Goal: Task Accomplishment & Management: Manage account settings

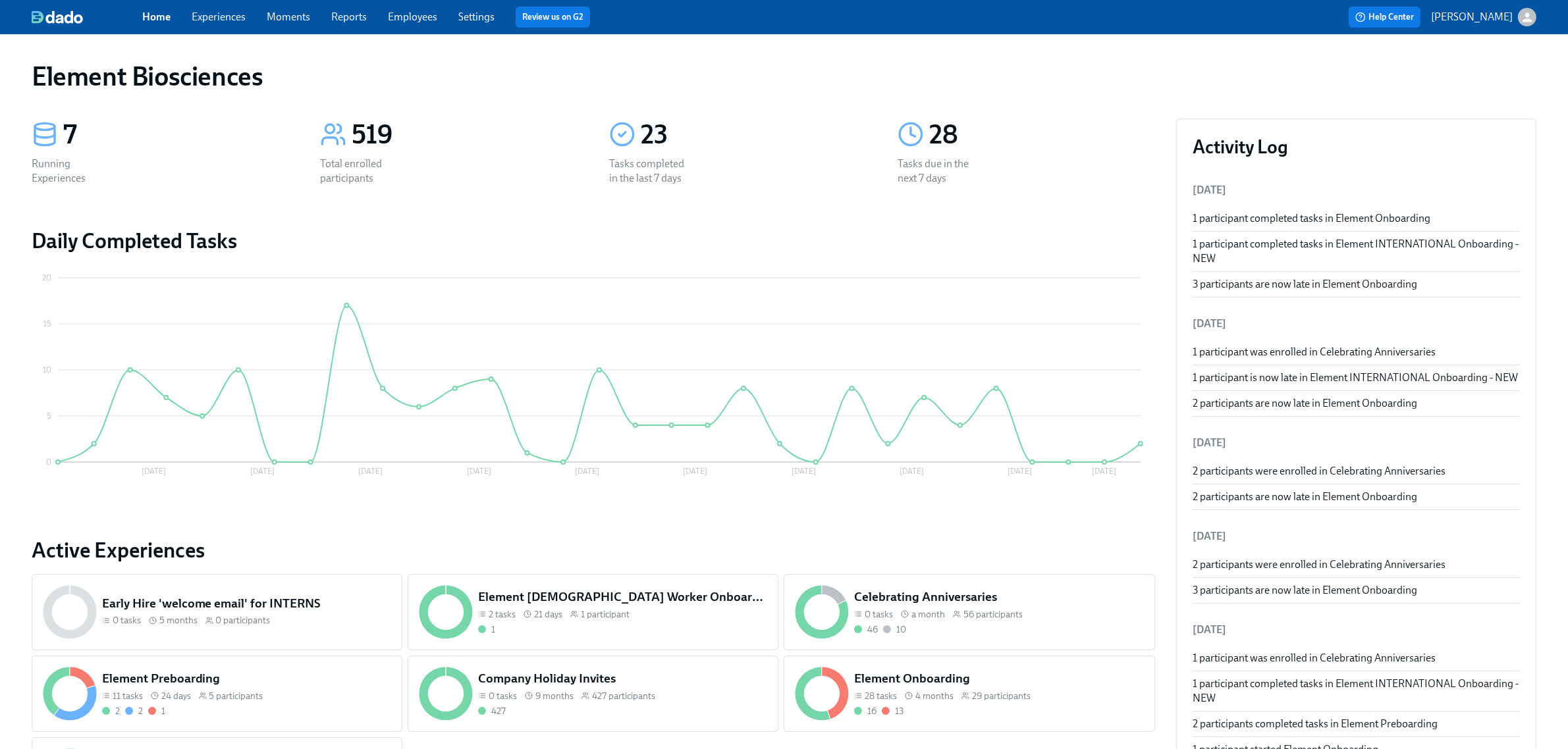
click at [214, 15] on link "Experiences" at bounding box center [218, 16] width 54 height 13
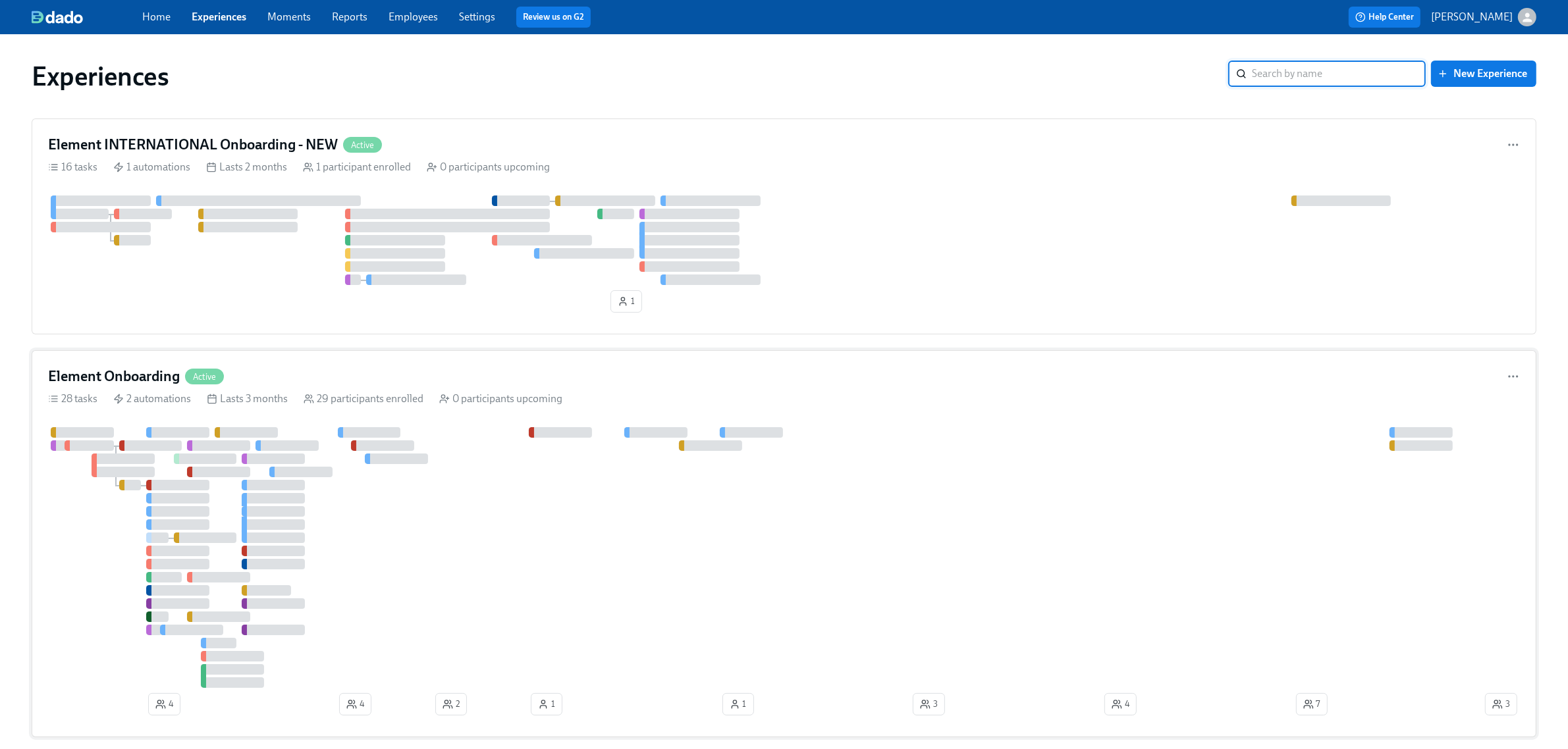
click at [463, 543] on div at bounding box center [765, 558] width 1435 height 260
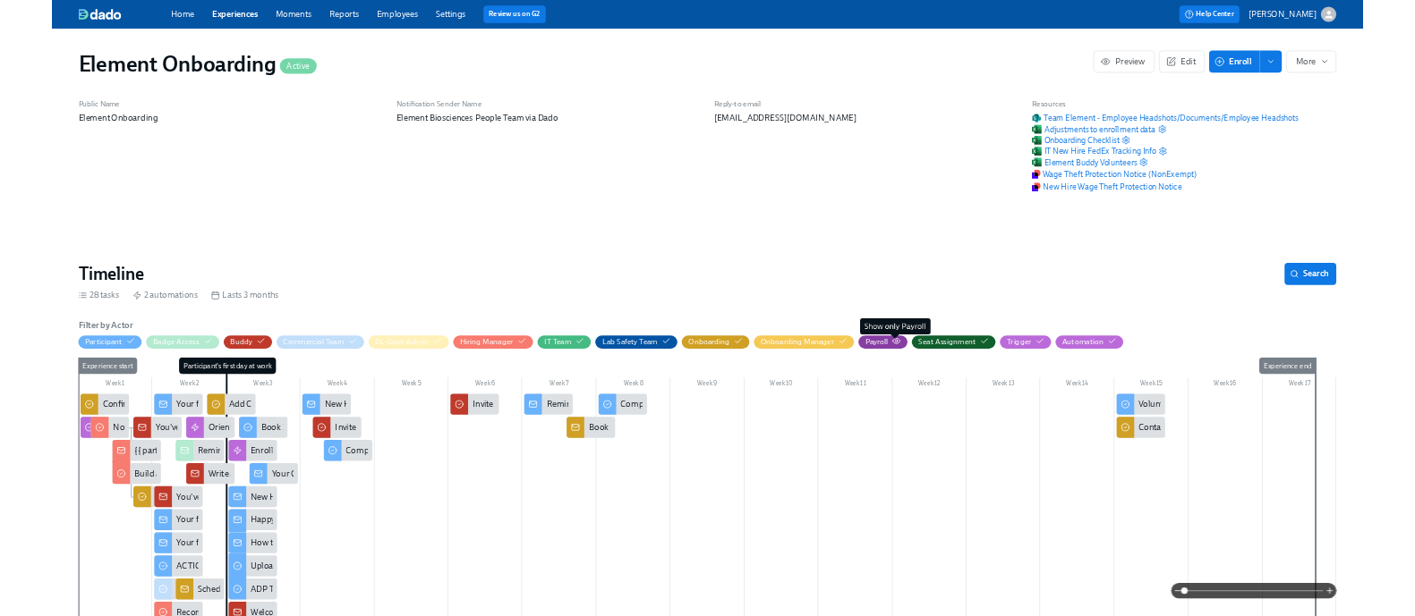
scroll to position [0, 19785]
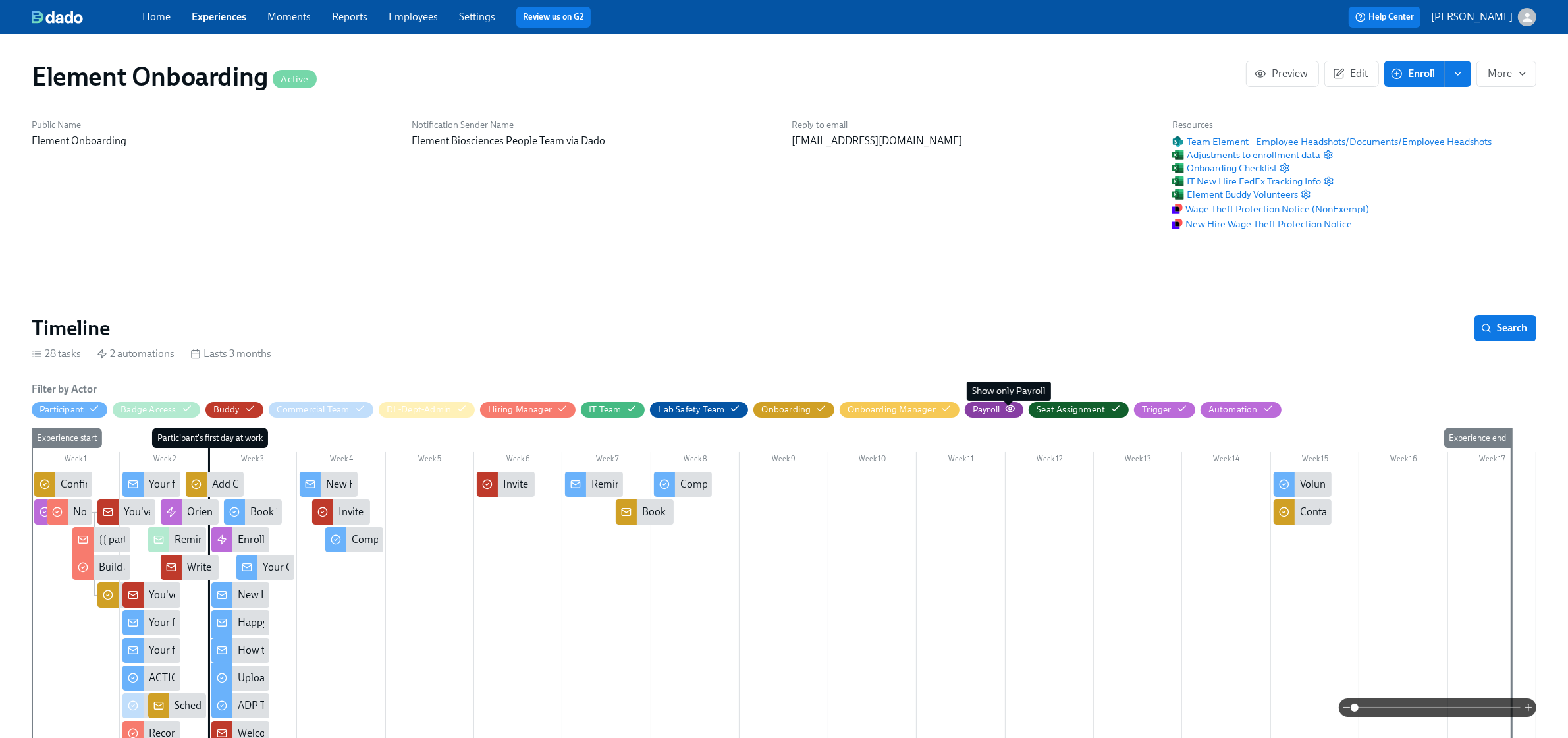
click at [1010, 411] on icon "button" at bounding box center [1011, 408] width 9 height 6
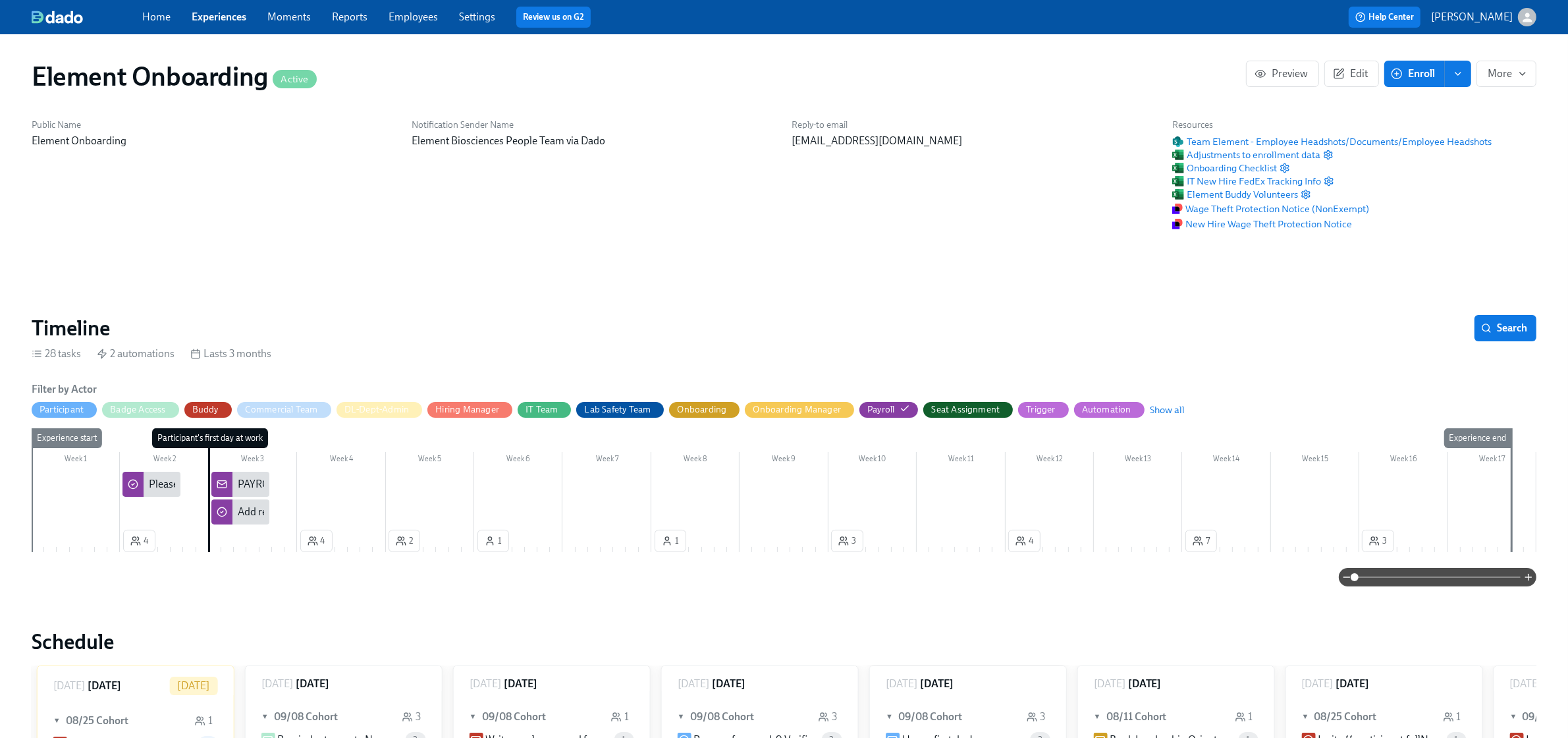
click at [242, 479] on div "PAYROLL: New Hires are active in ADP and ready for review!" at bounding box center [372, 485] width 269 height 15
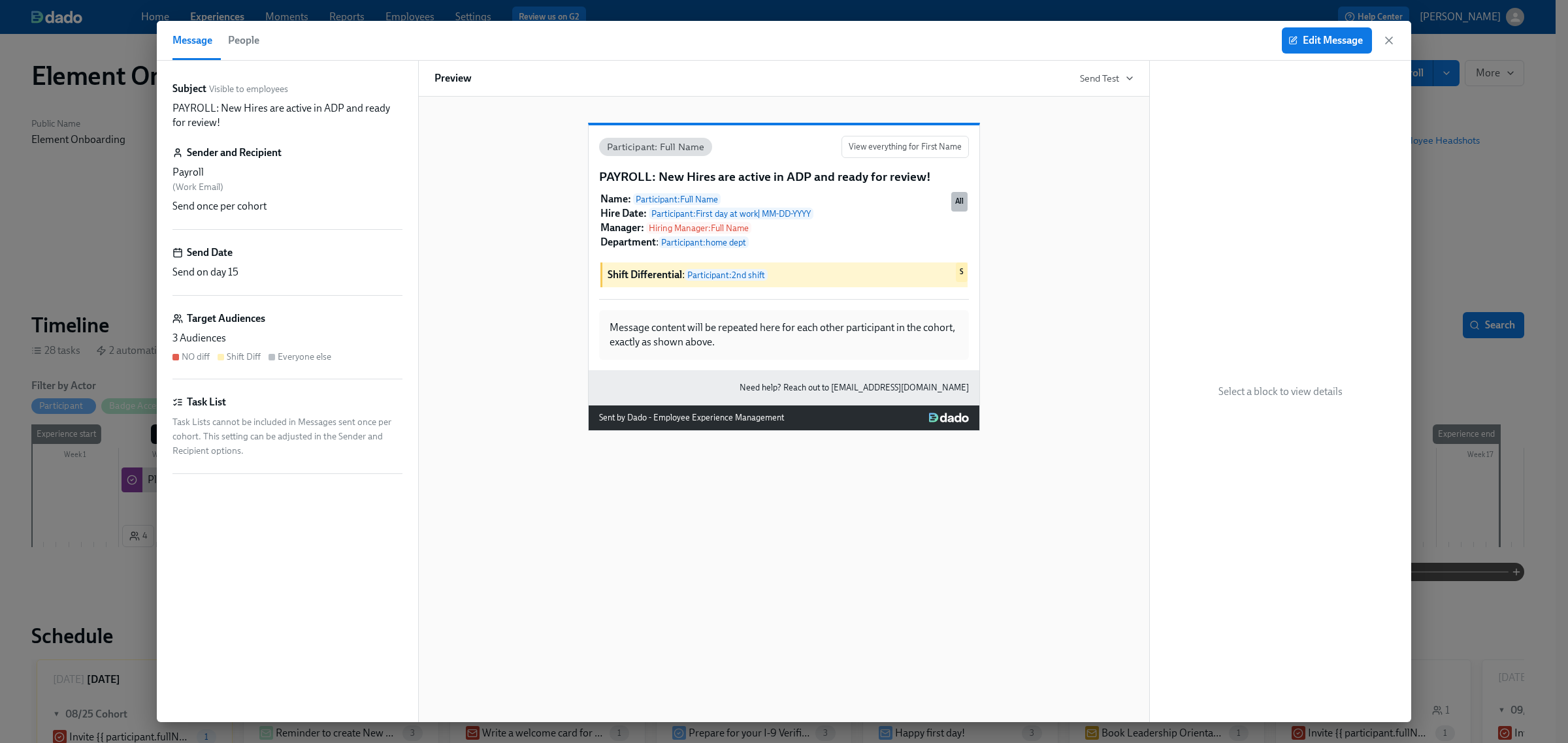
click at [1390, 41] on icon "button" at bounding box center [1389, 40] width 7 height 7
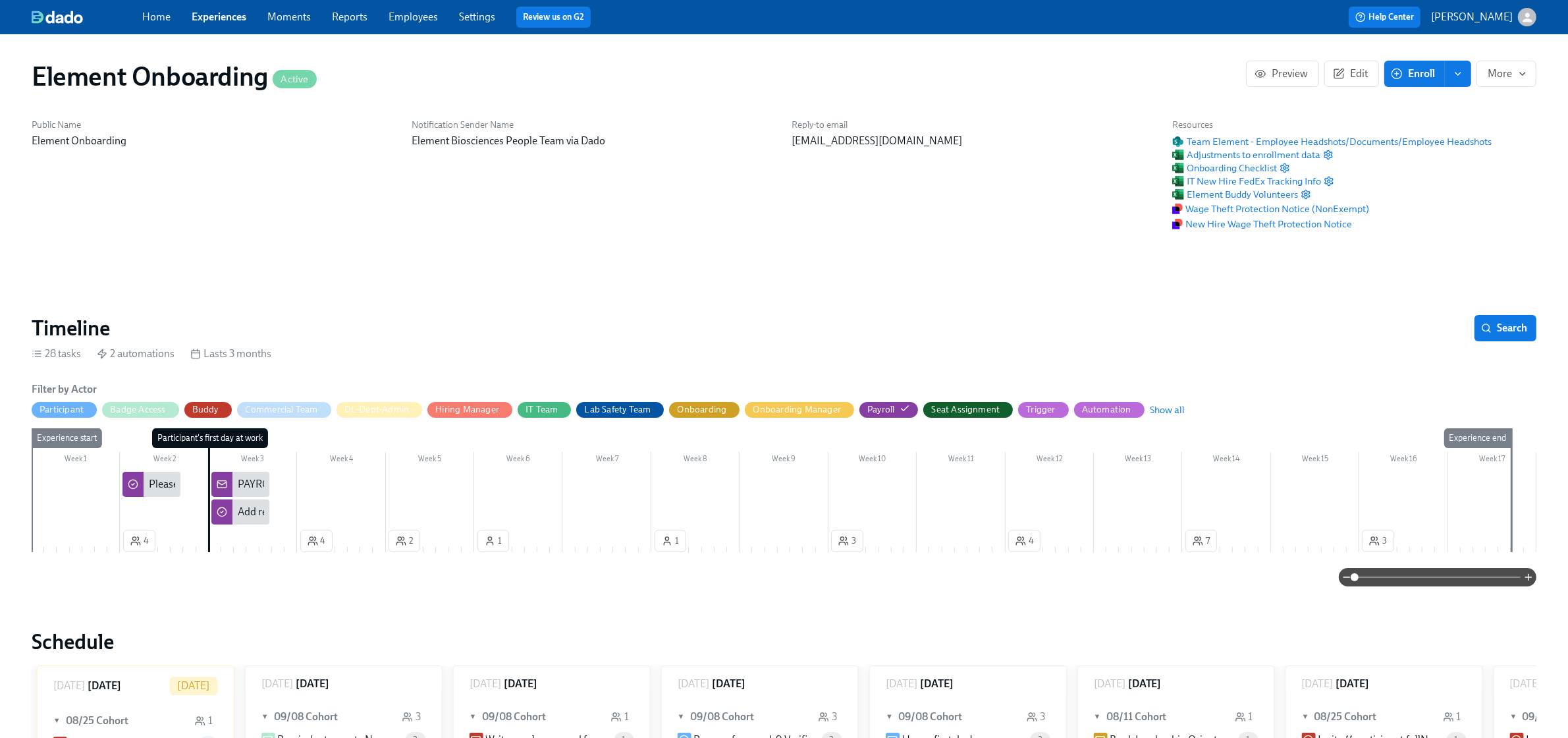
click at [267, 515] on div "Add reimbursements for new hires starting {{ participant.startDate | MMM DD }}" at bounding box center [240, 512] width 58 height 25
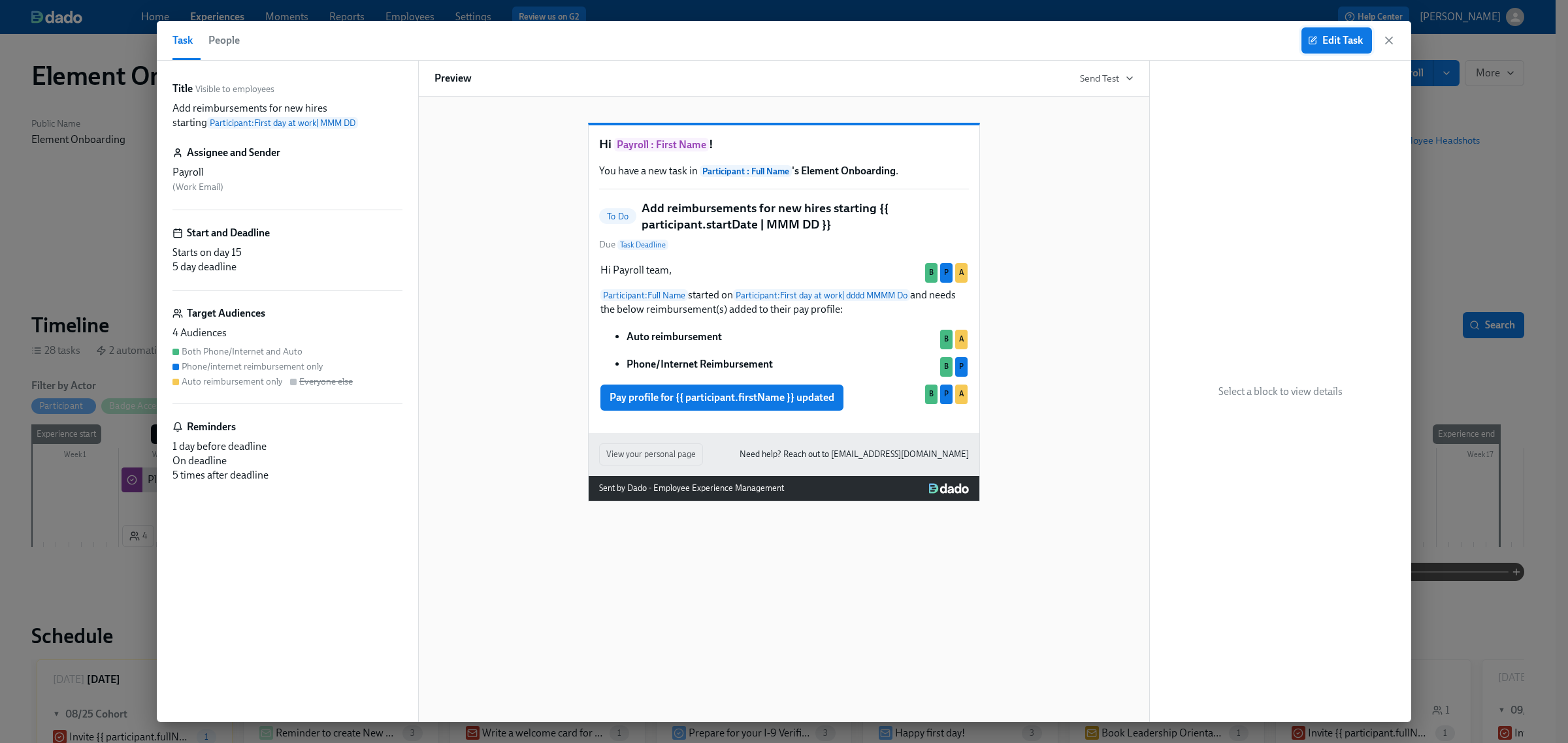
click at [1343, 40] on span "Edit Task" at bounding box center [1337, 41] width 53 height 13
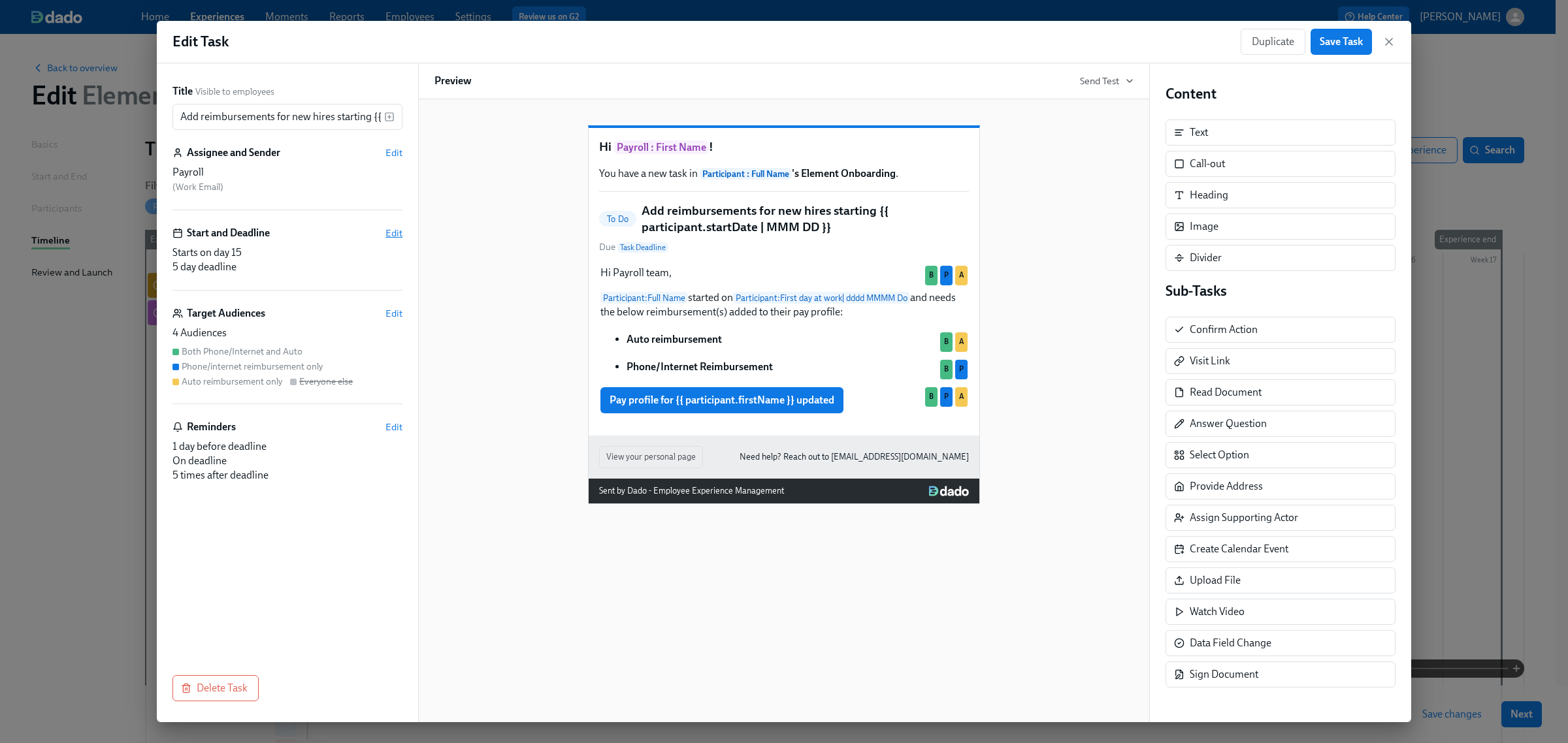
click at [394, 233] on span "Edit" at bounding box center [394, 233] width 17 height 13
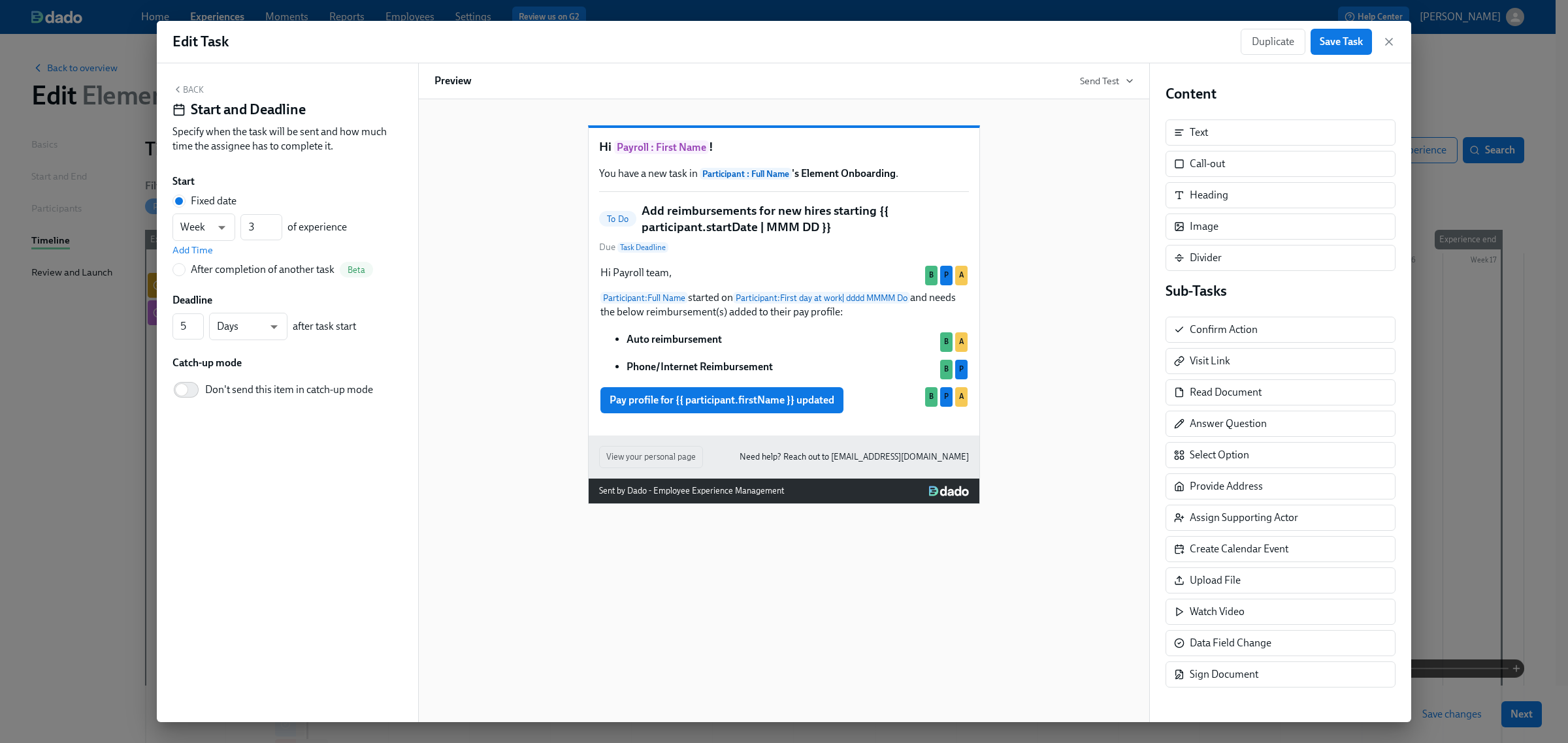
click at [193, 89] on button "Back" at bounding box center [188, 89] width 31 height 10
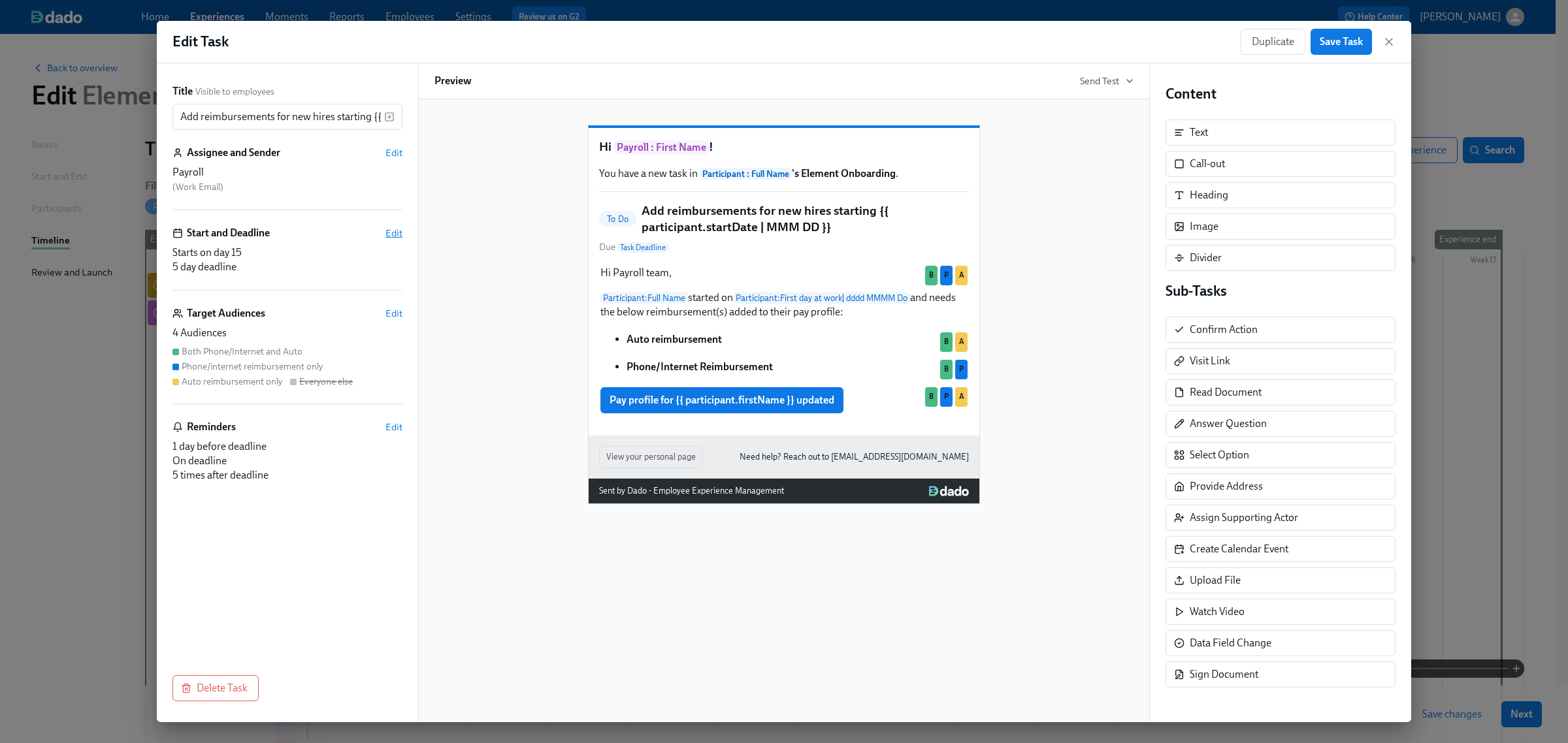
click at [400, 236] on span "Edit" at bounding box center [394, 233] width 17 height 13
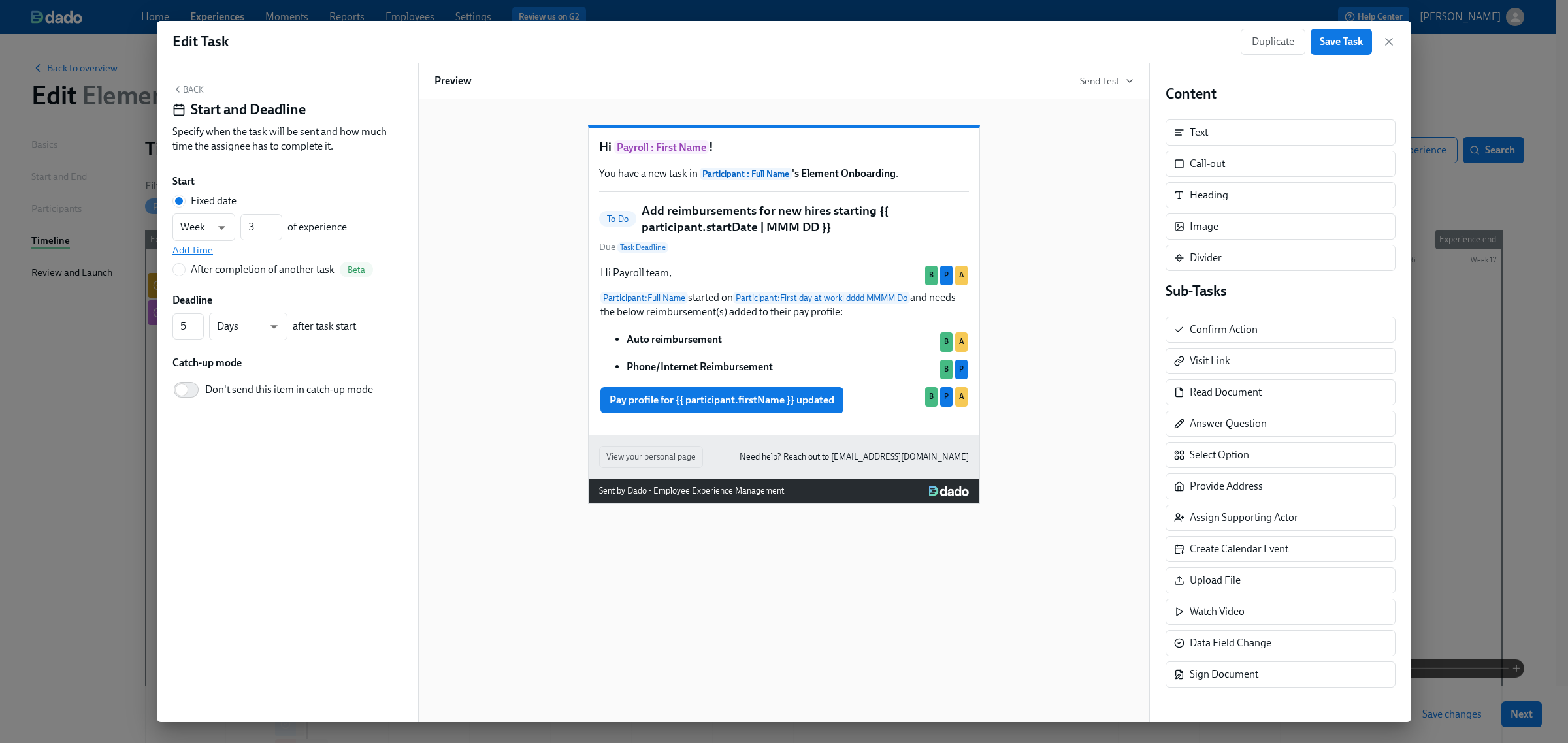
click at [203, 250] on span "Add Time" at bounding box center [192, 250] width 40 height 13
click at [224, 259] on input "09:00 AM" at bounding box center [204, 257] width 65 height 26
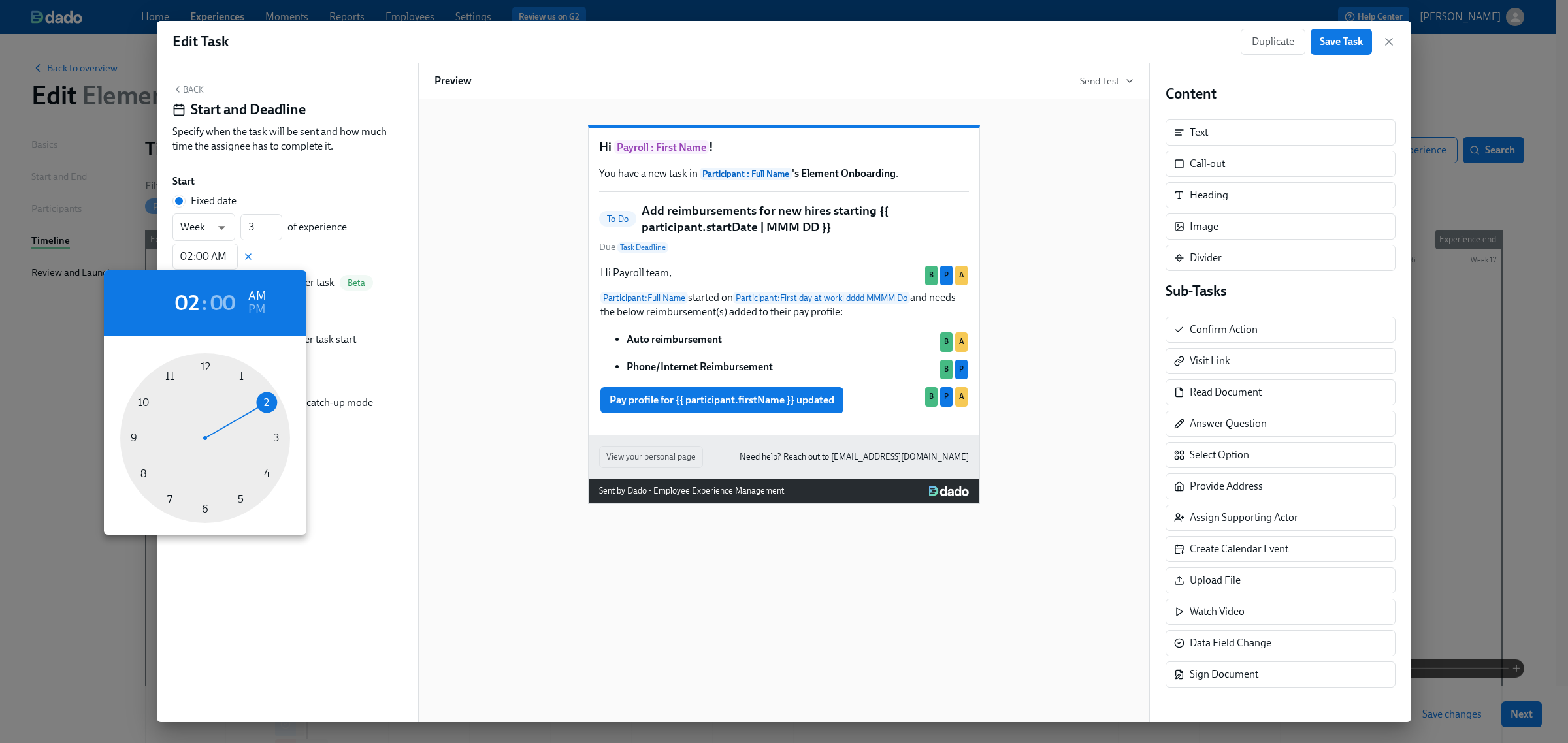
drag, startPoint x: 134, startPoint y: 436, endPoint x: 275, endPoint y: 412, distance: 143.0
click at [275, 412] on div at bounding box center [205, 438] width 170 height 170
click at [259, 312] on h6 "PM" at bounding box center [256, 309] width 17 height 21
click at [239, 380] on div at bounding box center [205, 438] width 170 height 170
click at [209, 369] on div at bounding box center [205, 438] width 170 height 170
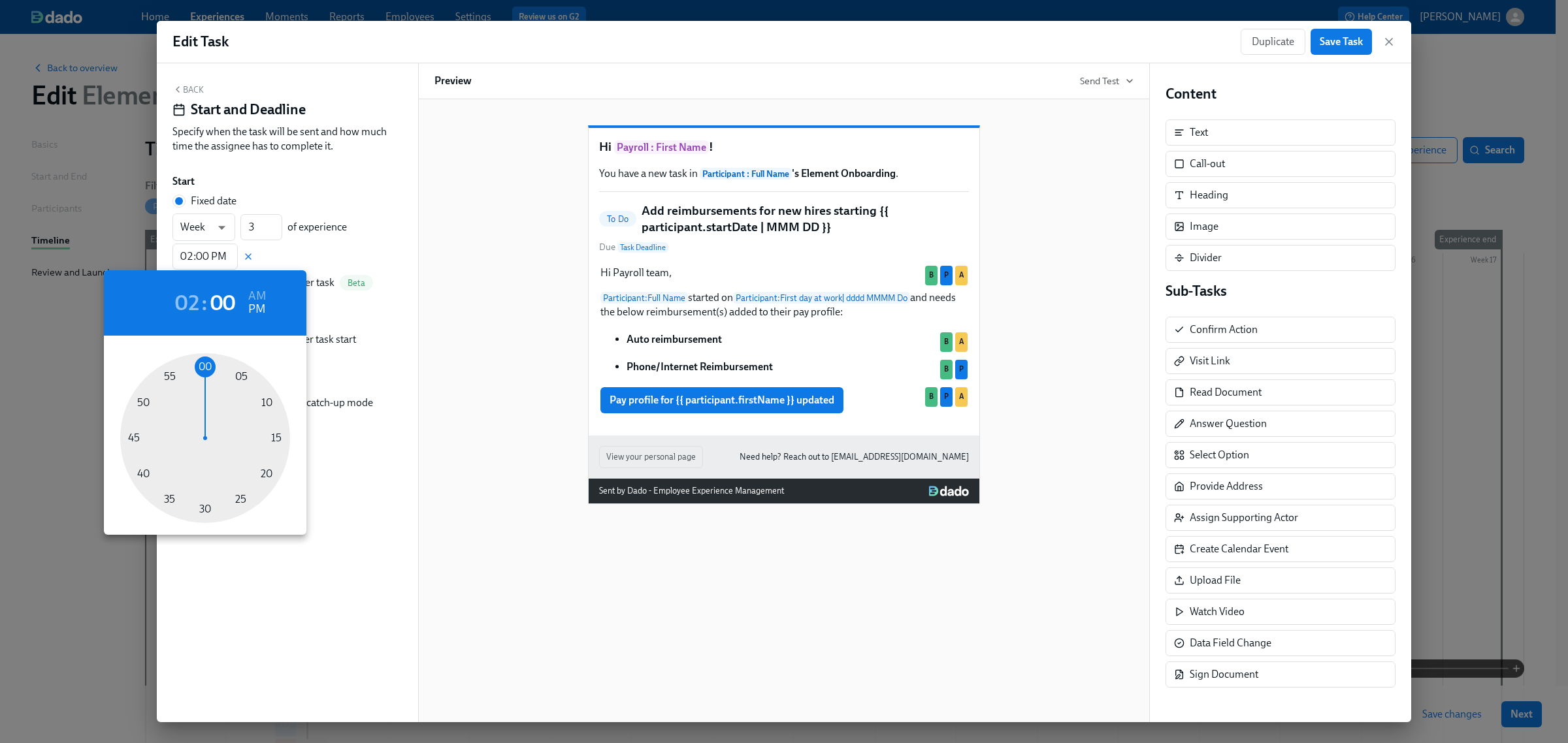
click at [286, 609] on div at bounding box center [784, 372] width 1568 height 743
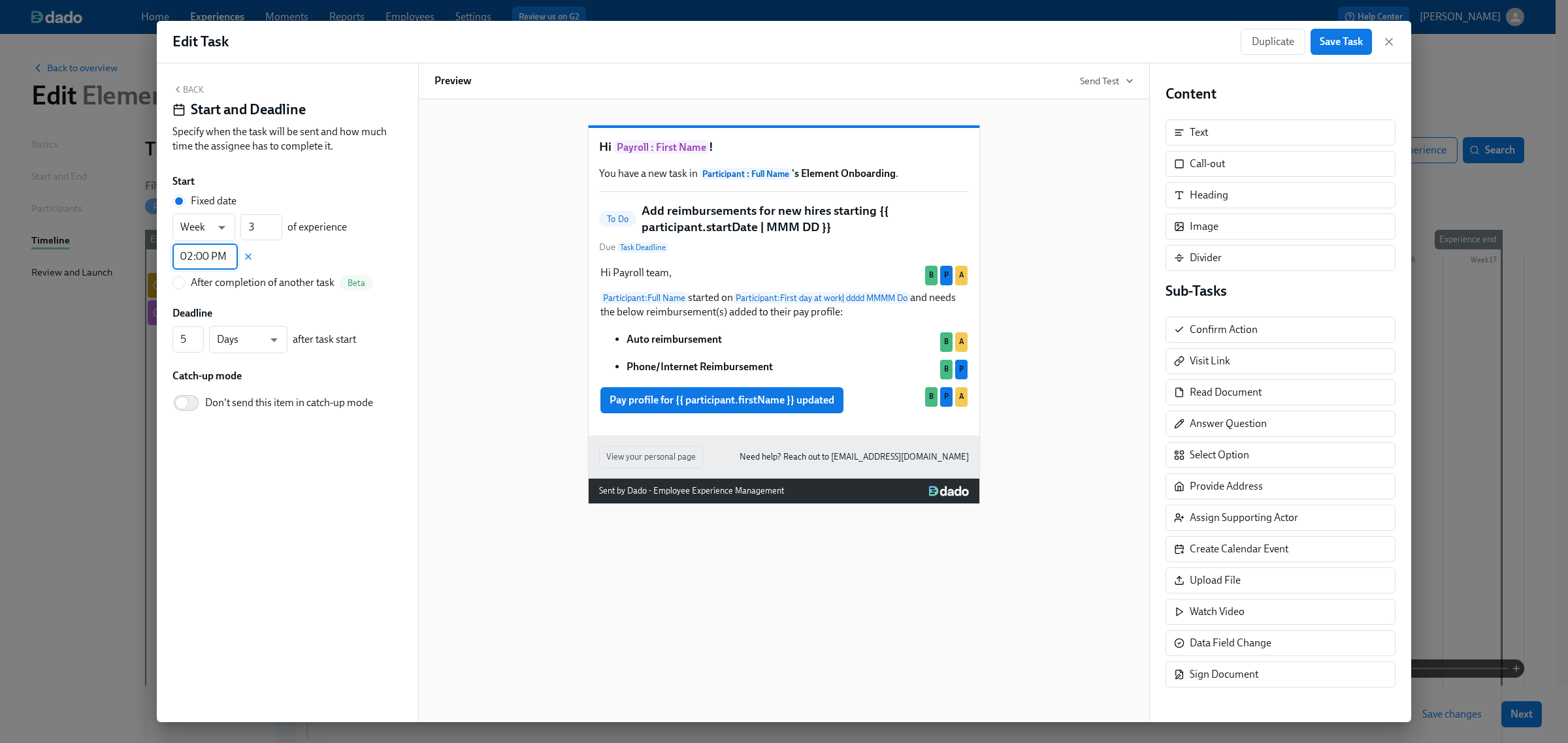
click at [197, 255] on input "02:00 PM" at bounding box center [204, 257] width 65 height 26
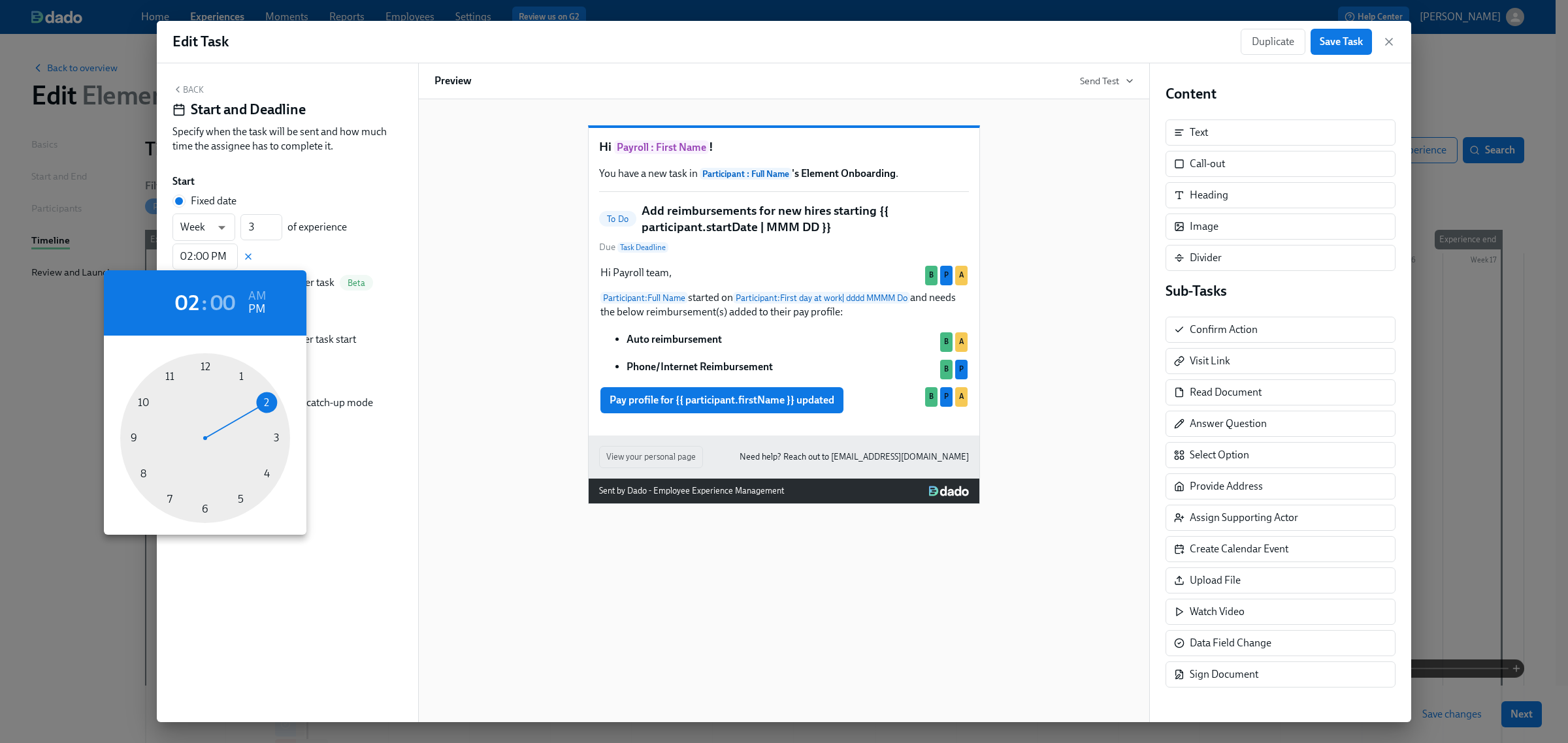
click at [198, 509] on div at bounding box center [205, 438] width 170 height 170
click at [188, 304] on h2 "06" at bounding box center [188, 303] width 25 height 26
click at [256, 400] on div at bounding box center [205, 438] width 170 height 170
click at [209, 512] on div at bounding box center [205, 438] width 170 height 170
type input "02:30 PM"
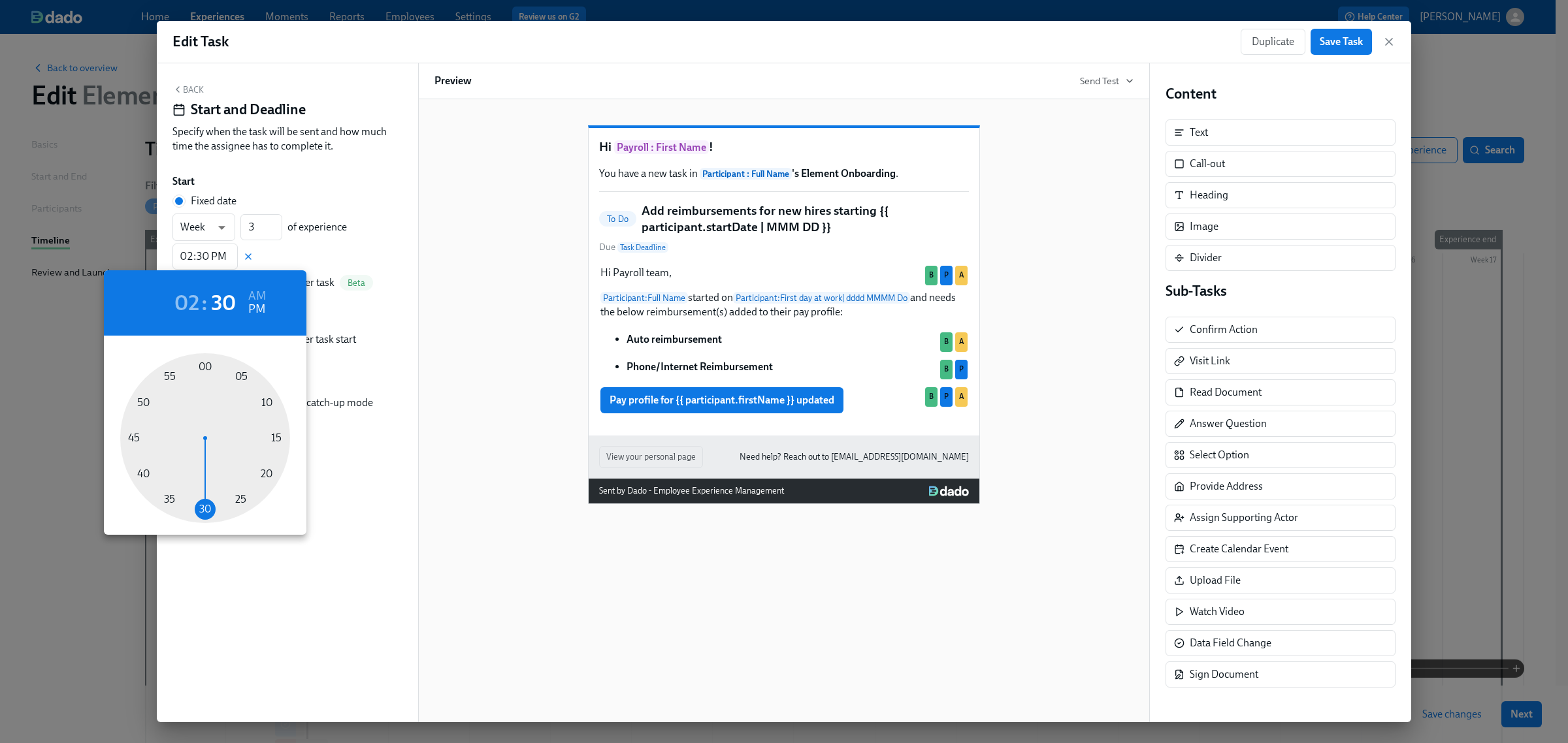
click at [328, 588] on div at bounding box center [784, 372] width 1568 height 743
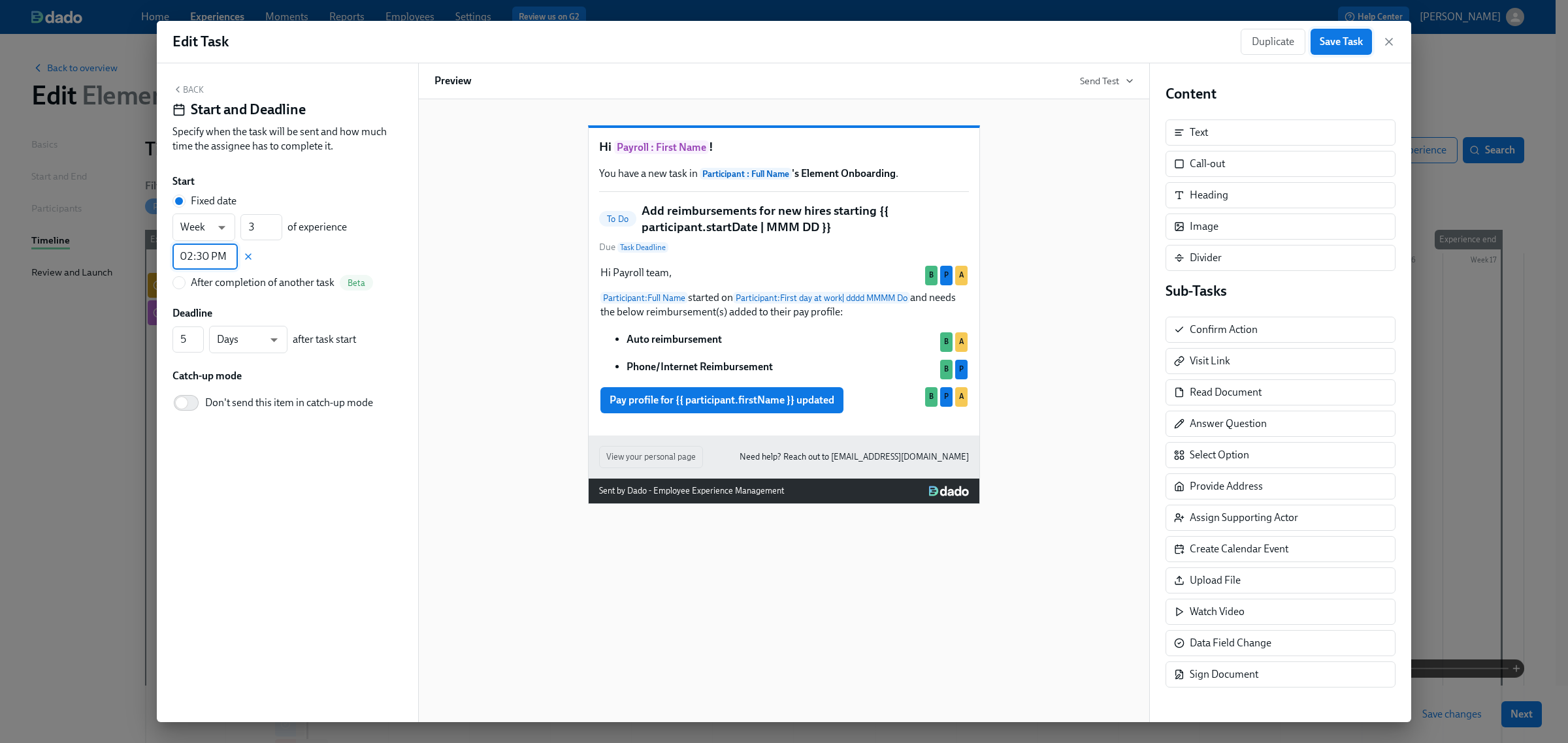
click at [1336, 47] on span "Save Task" at bounding box center [1341, 42] width 43 height 13
click at [1391, 45] on icon "button" at bounding box center [1389, 42] width 13 height 13
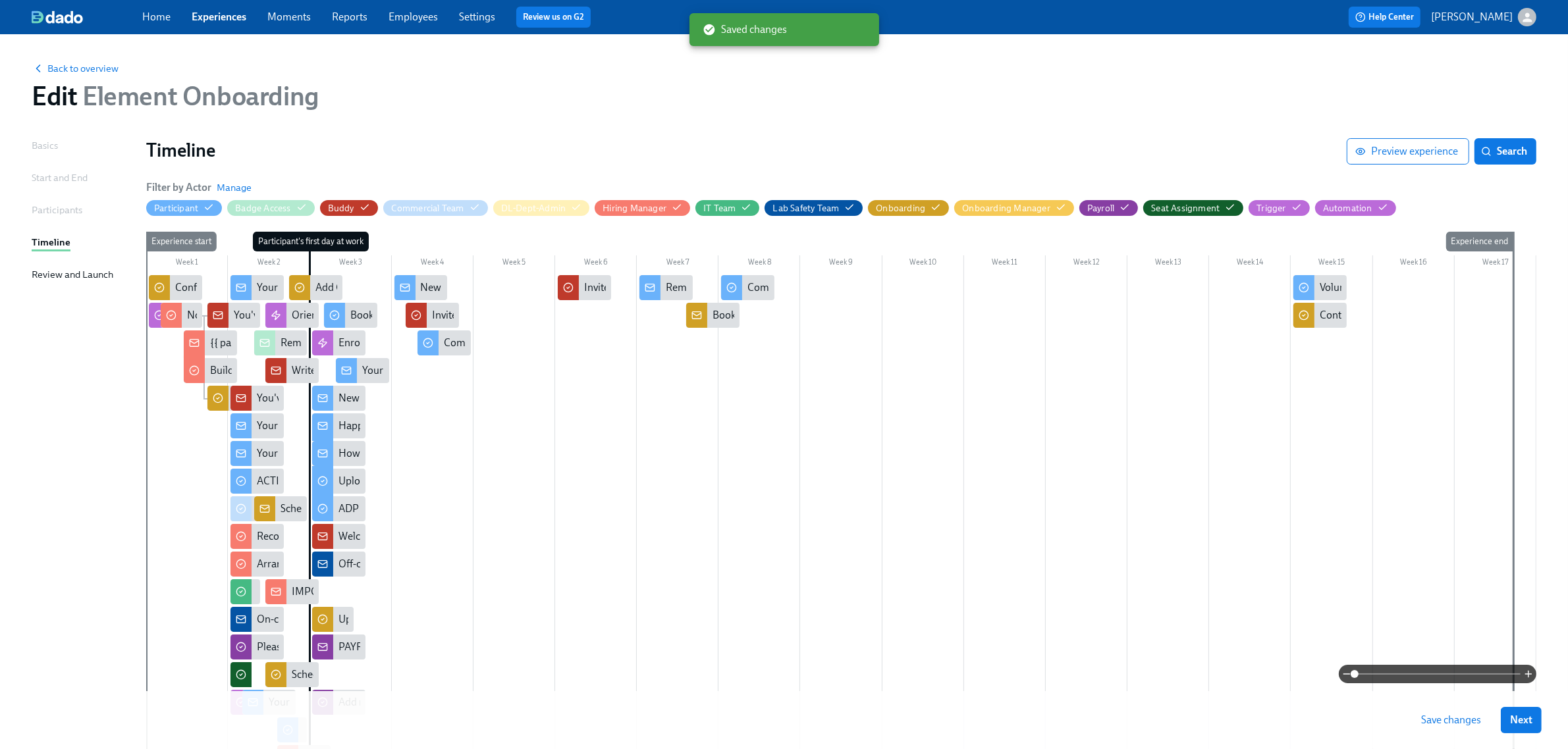
click at [1455, 731] on button "Save changes" at bounding box center [1451, 720] width 78 height 26
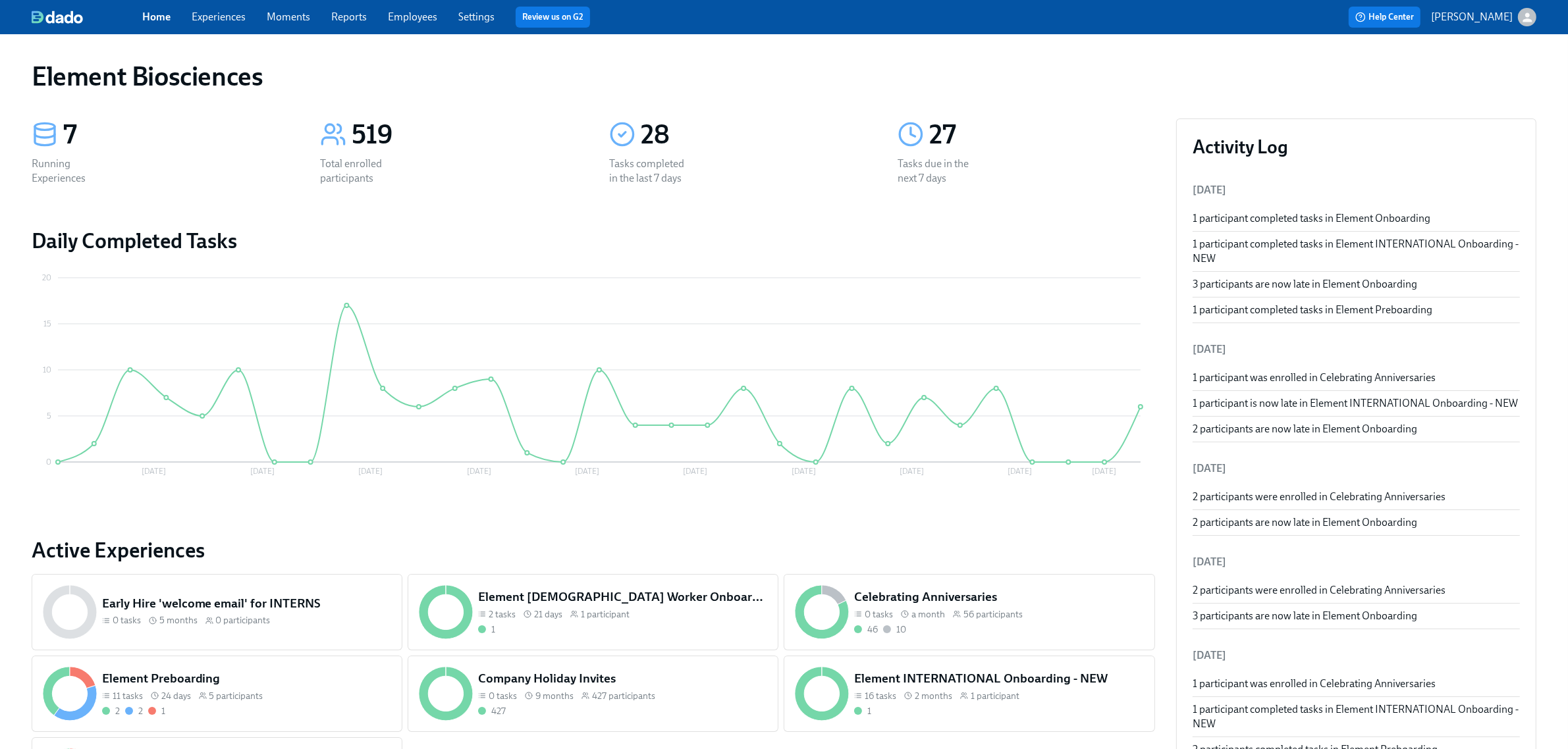
click at [230, 18] on link "Experiences" at bounding box center [218, 16] width 54 height 13
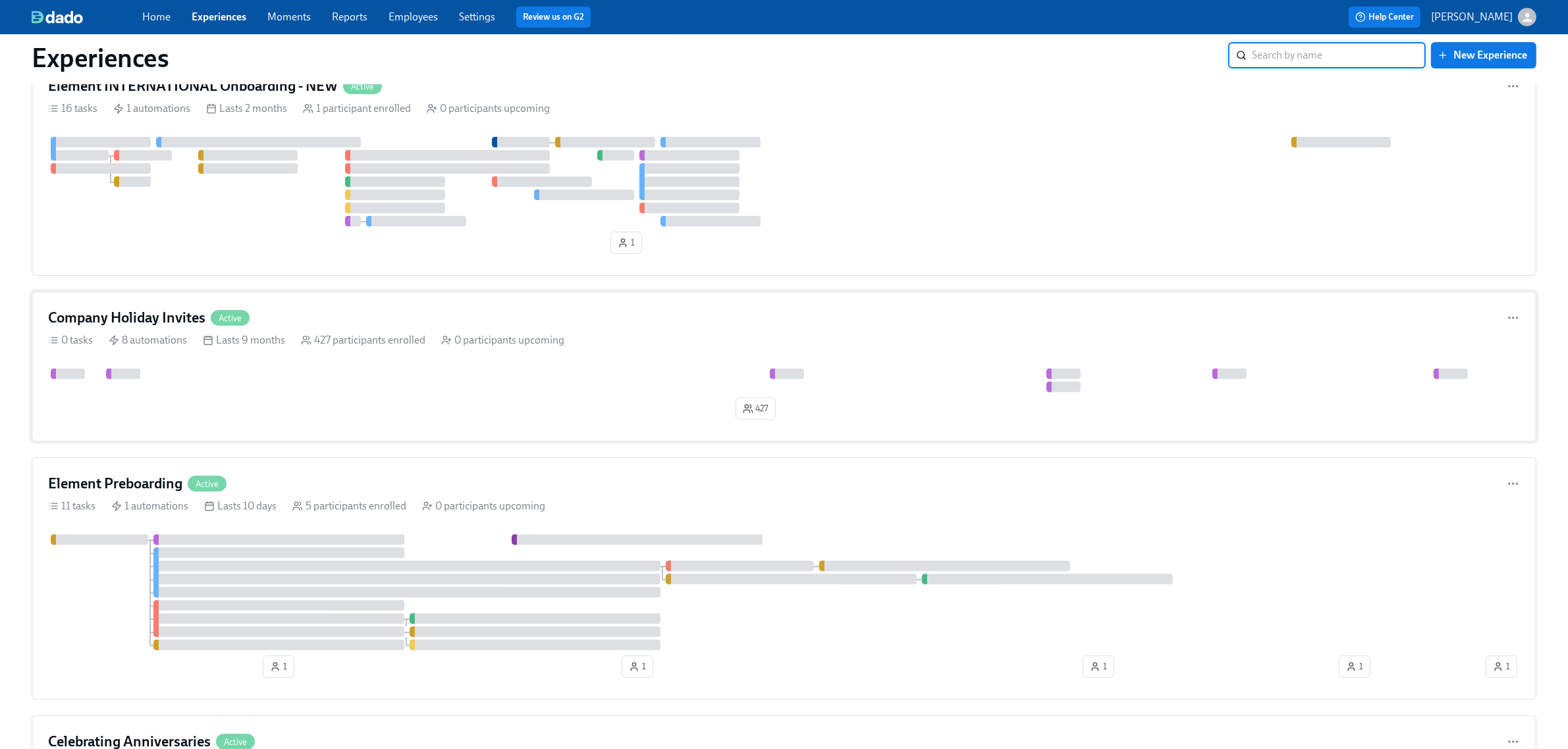
scroll to position [576, 0]
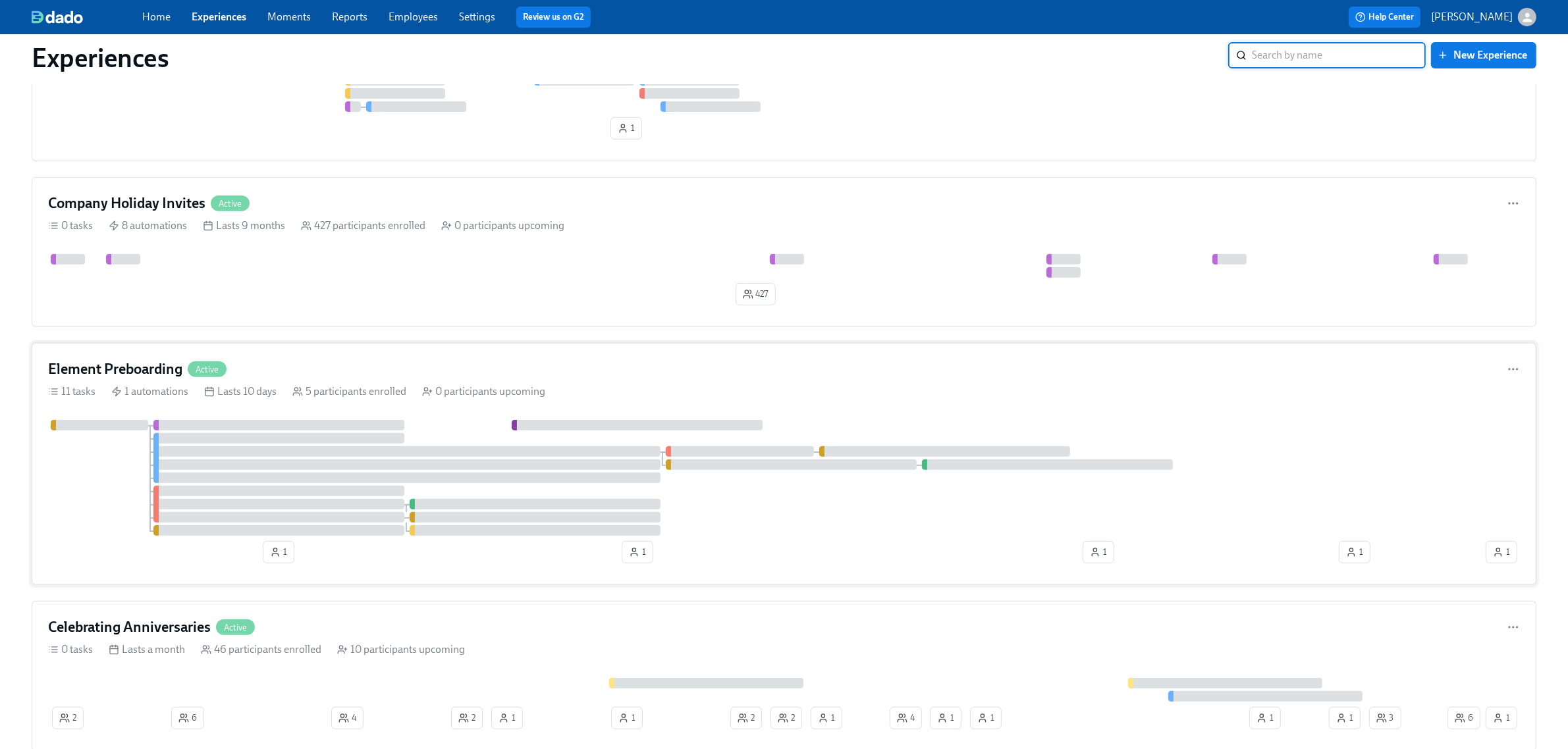
click at [606, 391] on div "11 tasks 1 automations Lasts 10 days 5 participants enrolled 0 participants upc…" at bounding box center [784, 392] width 1472 height 15
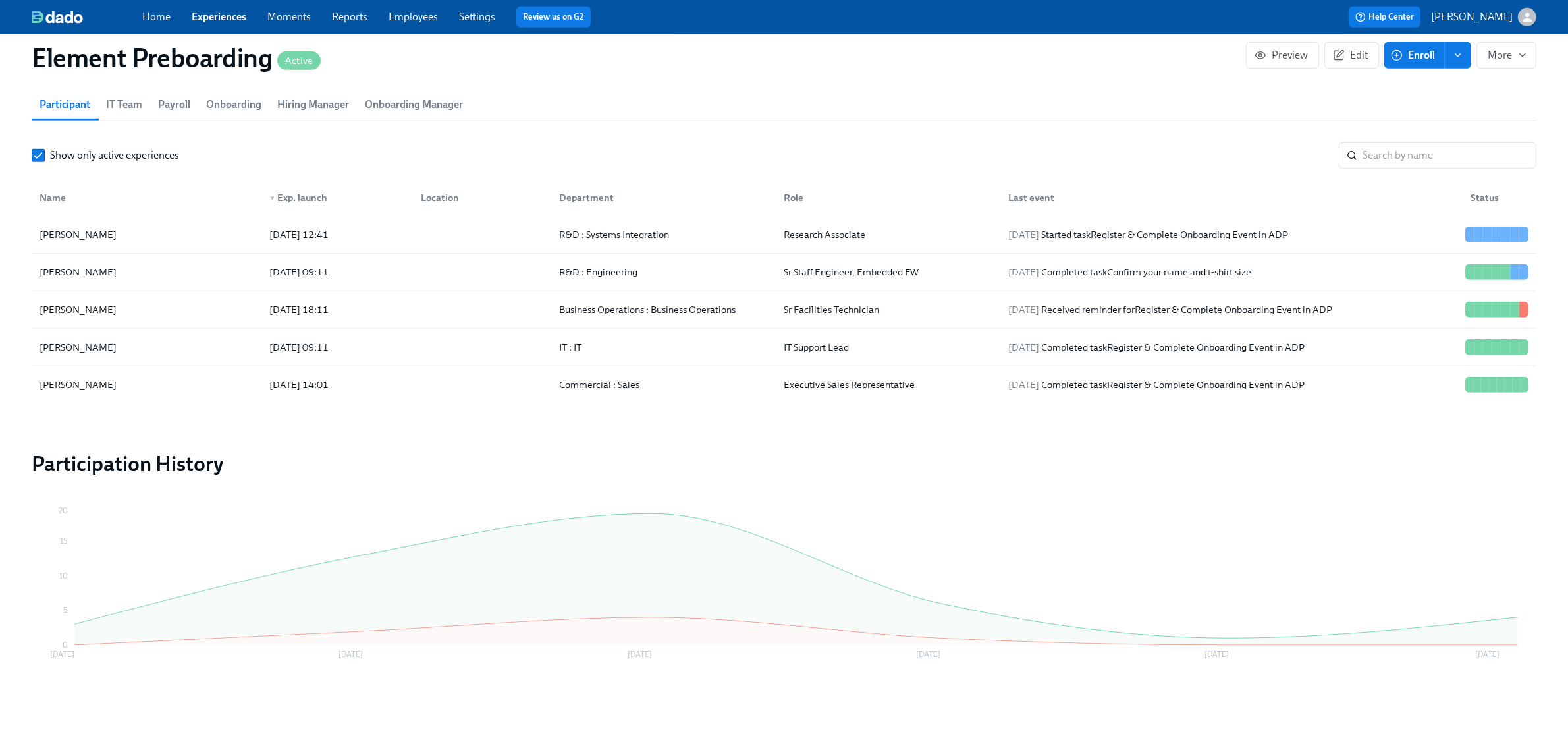
scroll to position [1191, 0]
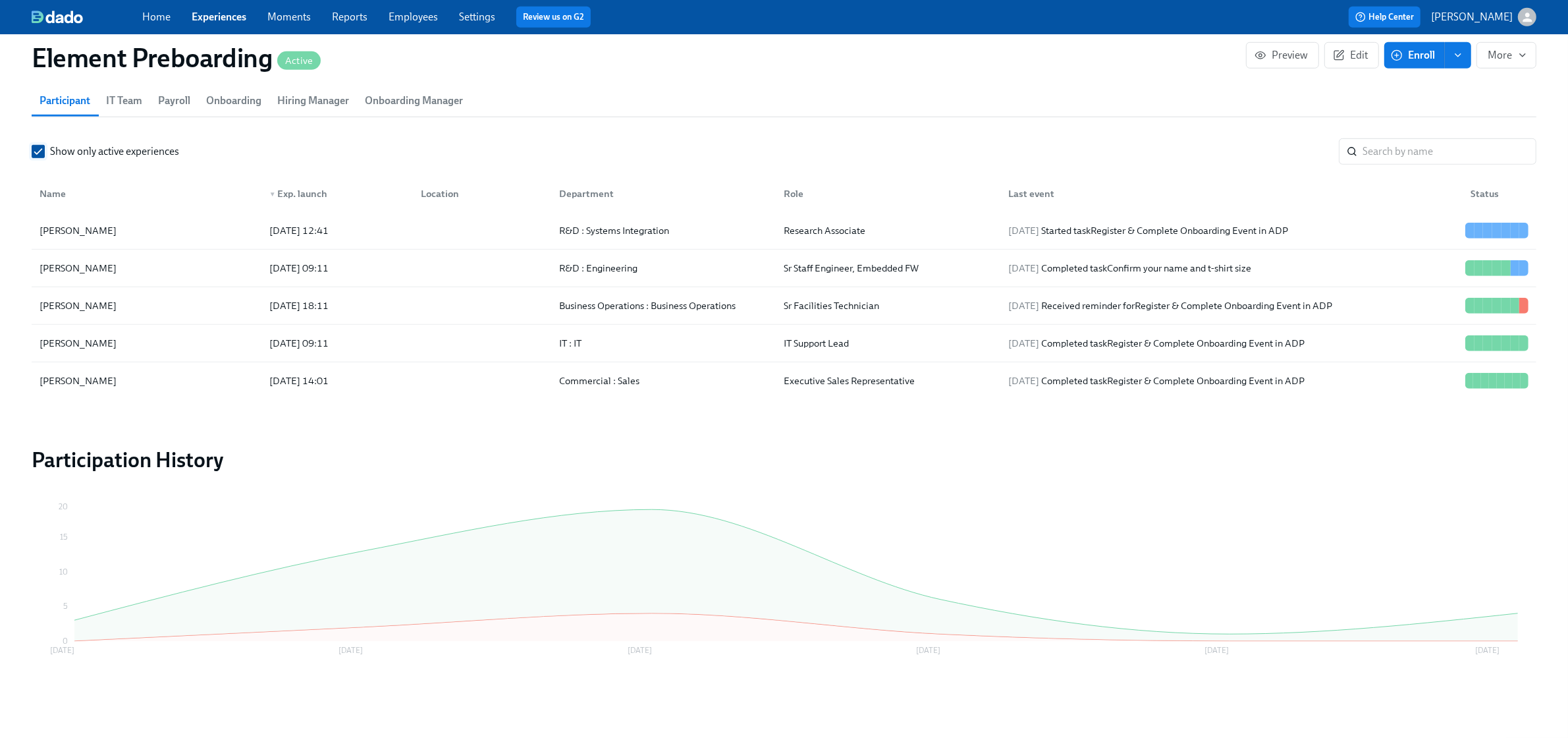
click at [88, 150] on span "Show only active experiences" at bounding box center [114, 152] width 129 height 15
click at [44, 150] on input "Show only active experiences" at bounding box center [38, 152] width 12 height 12
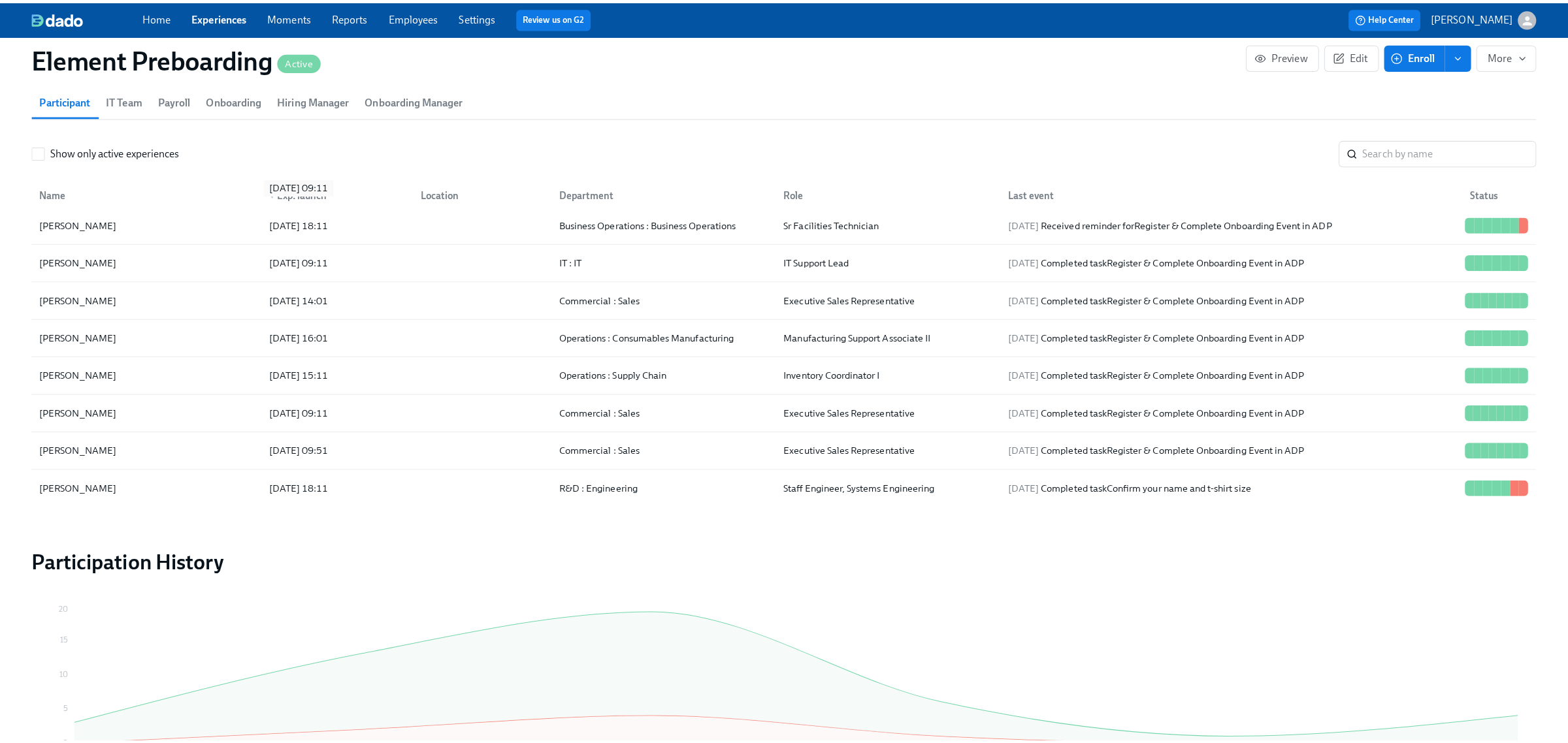
scroll to position [163, 0]
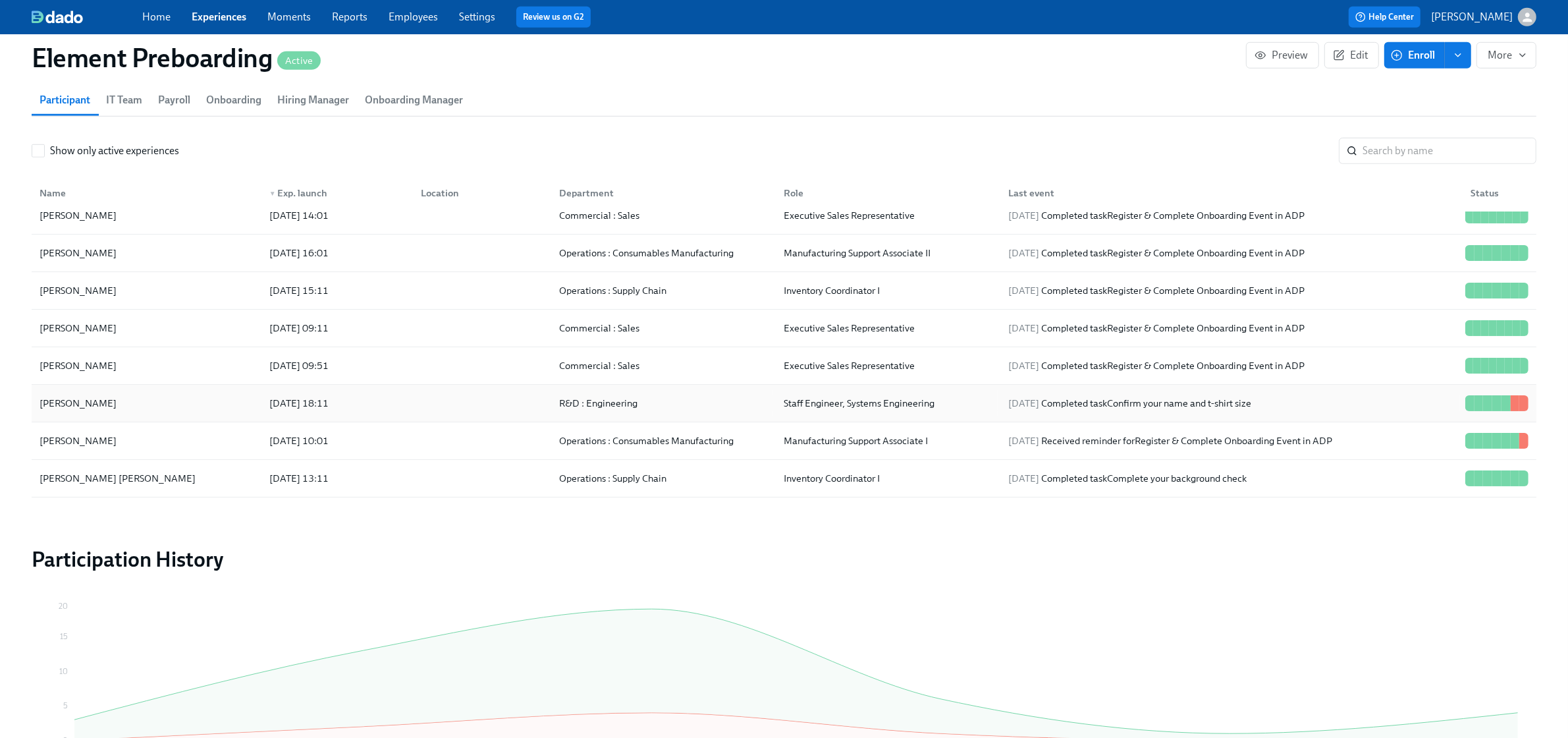
click at [242, 399] on div "[PERSON_NAME]" at bounding box center [146, 404] width 225 height 27
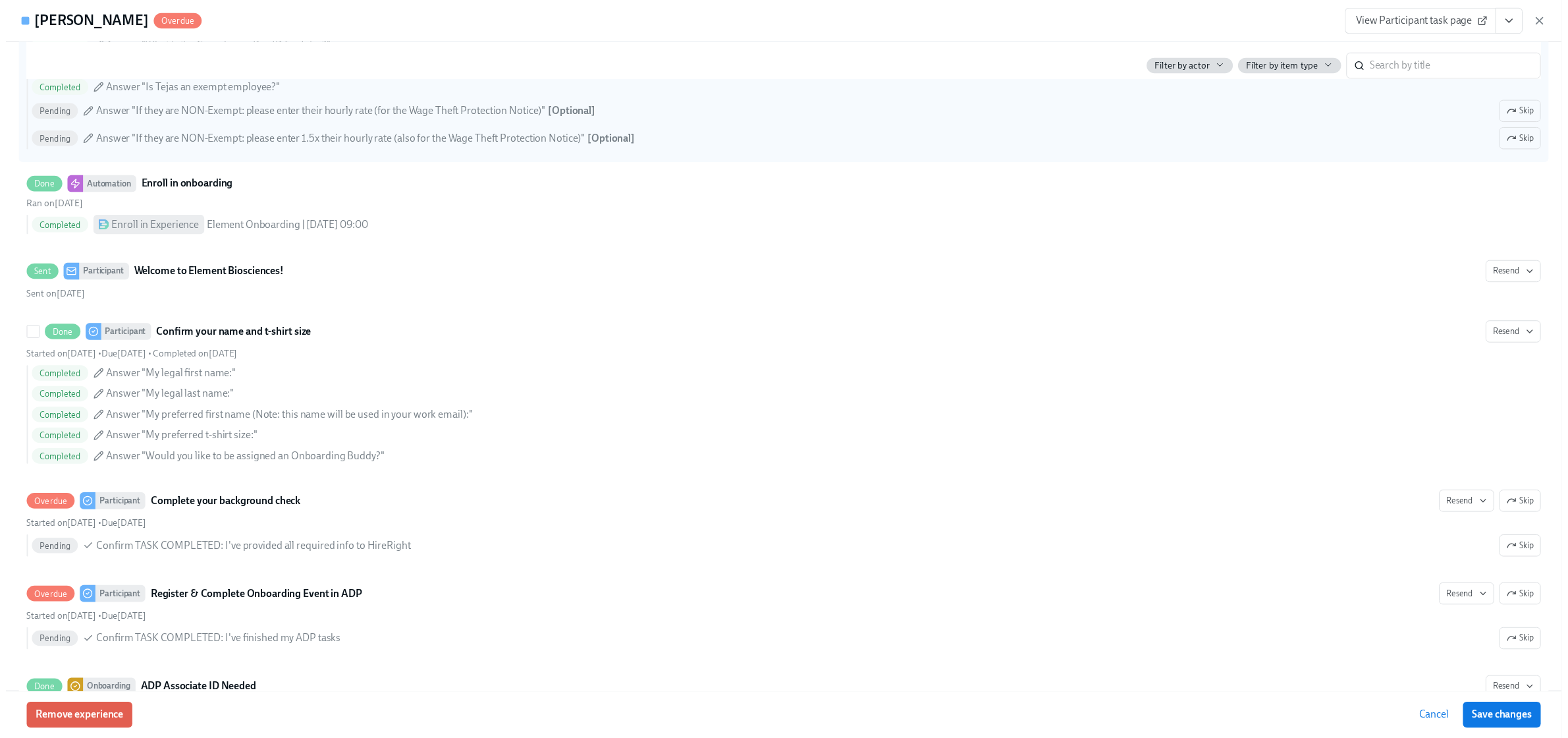
scroll to position [577, 0]
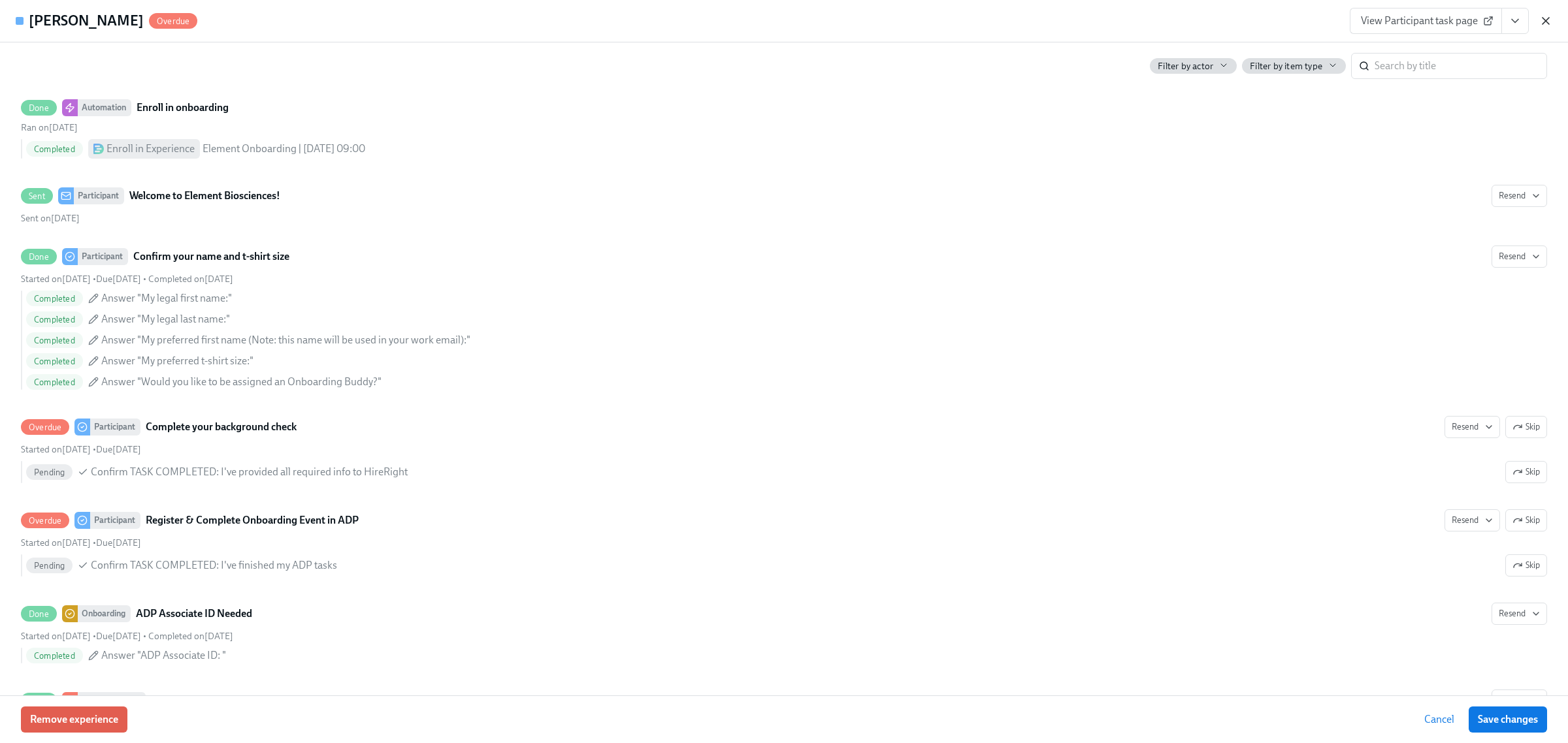
click at [1549, 21] on icon "button" at bounding box center [1546, 21] width 13 height 13
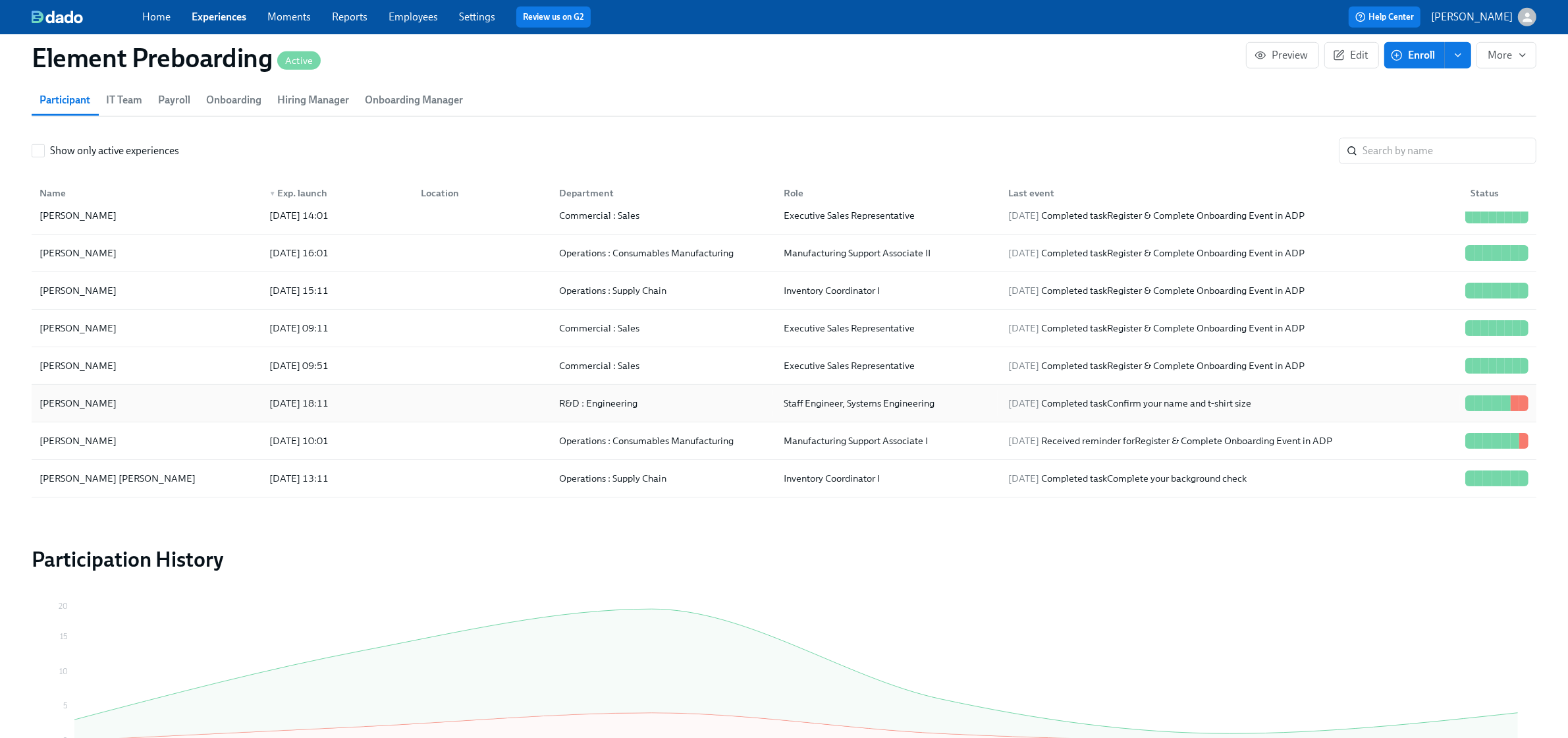
click at [158, 401] on div "[PERSON_NAME]" at bounding box center [146, 404] width 225 height 27
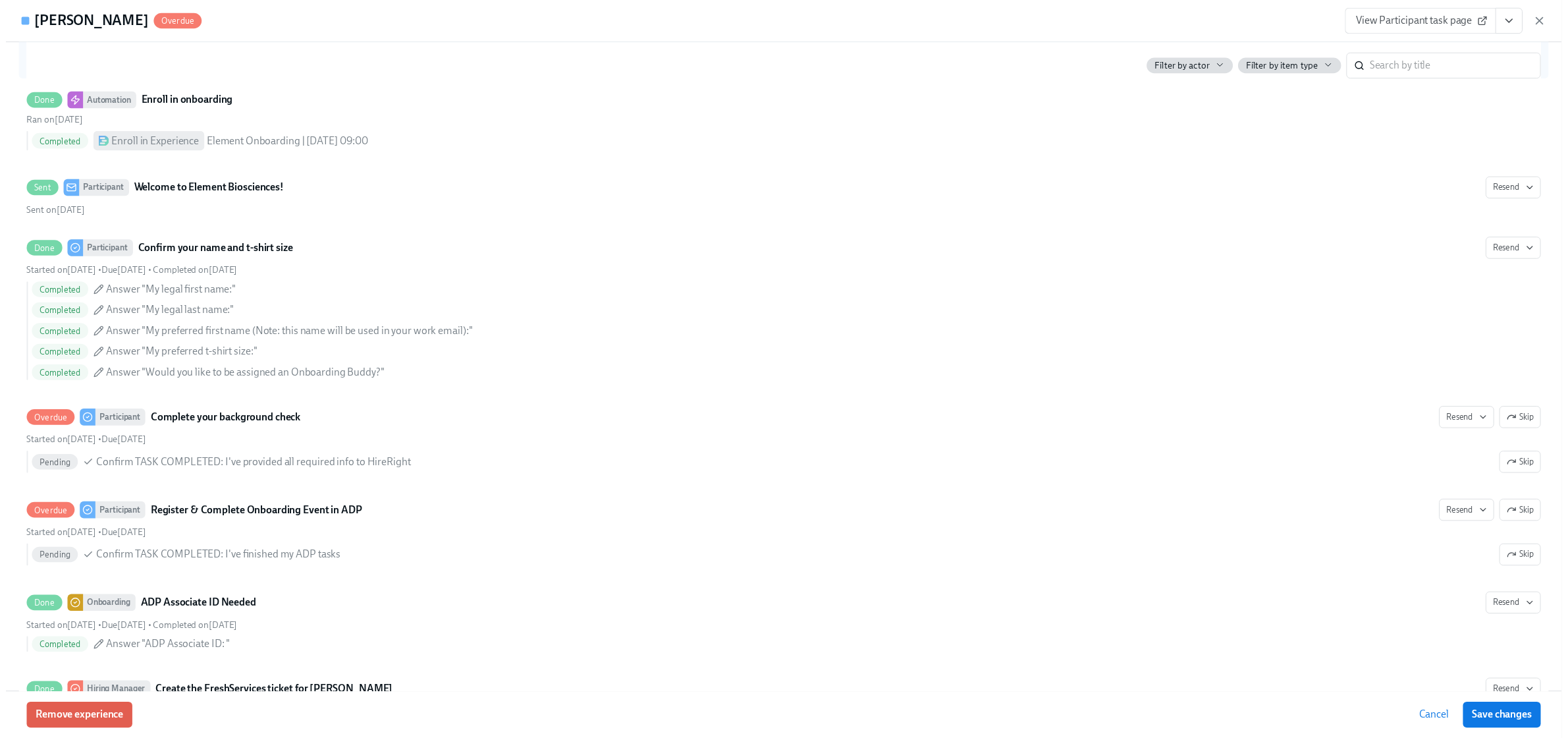
scroll to position [659, 0]
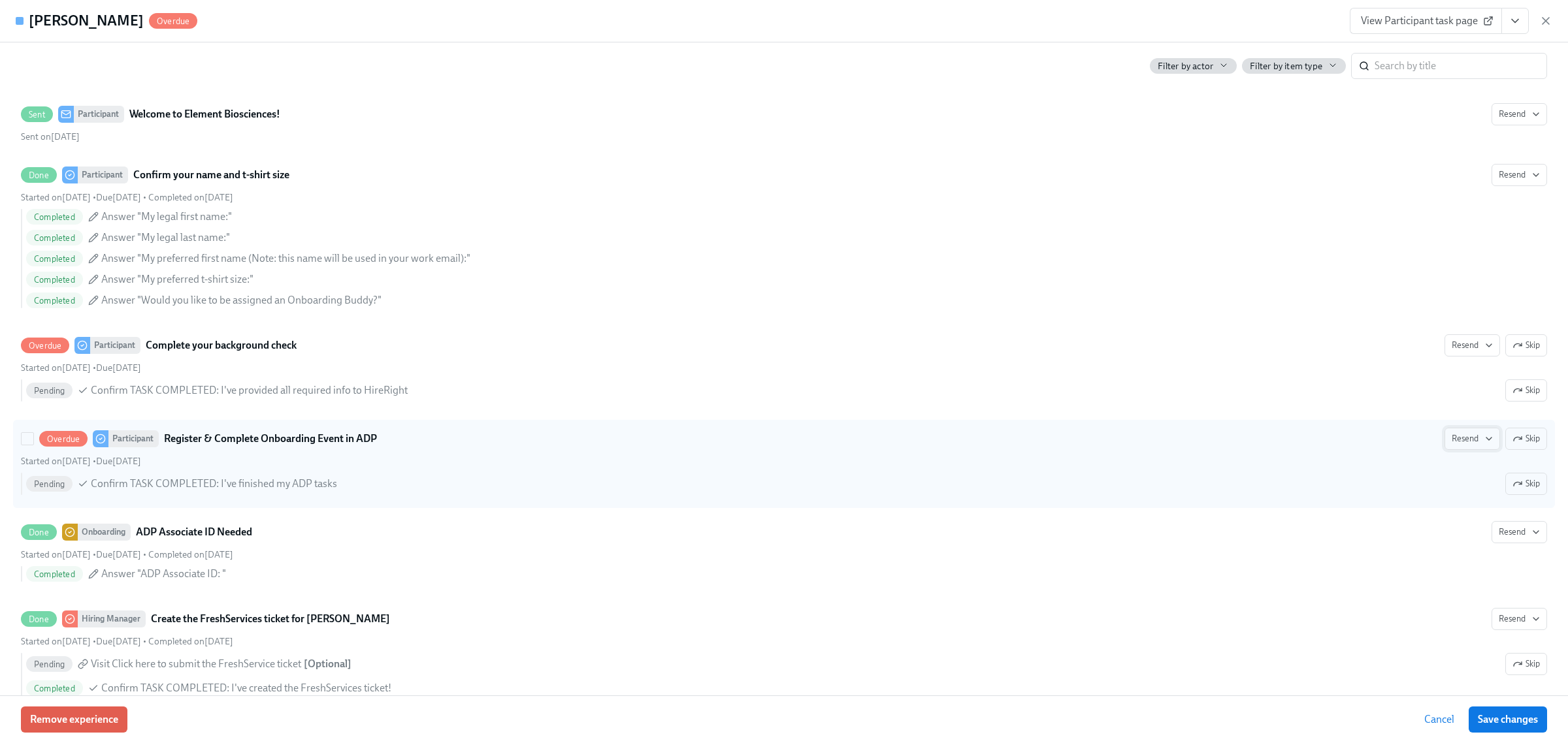
click at [1445, 434] on button "Resend" at bounding box center [1472, 439] width 56 height 22
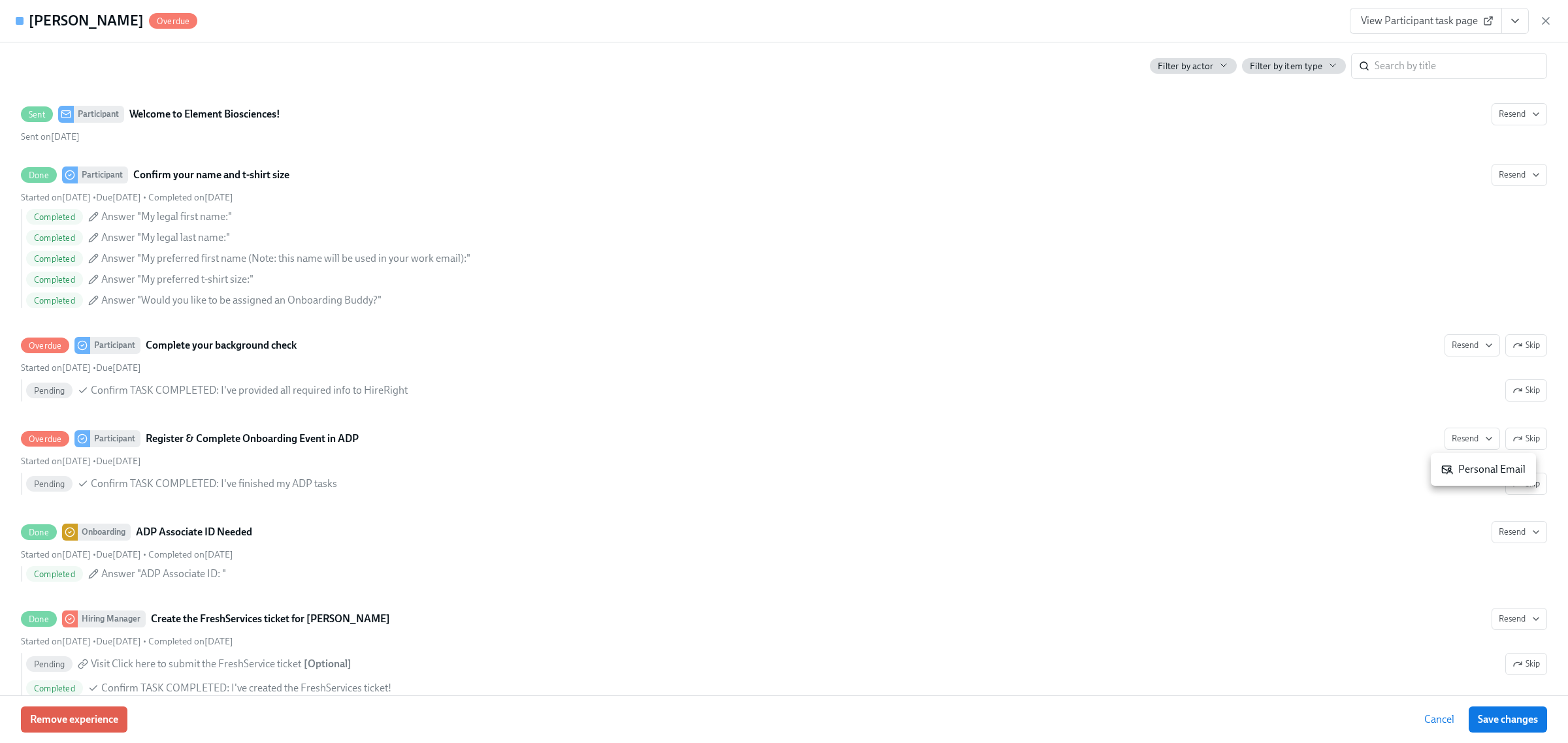
click at [1472, 472] on div "Personal Email" at bounding box center [1483, 469] width 84 height 15
click at [1518, 722] on span "Save changes" at bounding box center [1508, 720] width 60 height 13
click at [1546, 22] on icon "button" at bounding box center [1546, 21] width 13 height 13
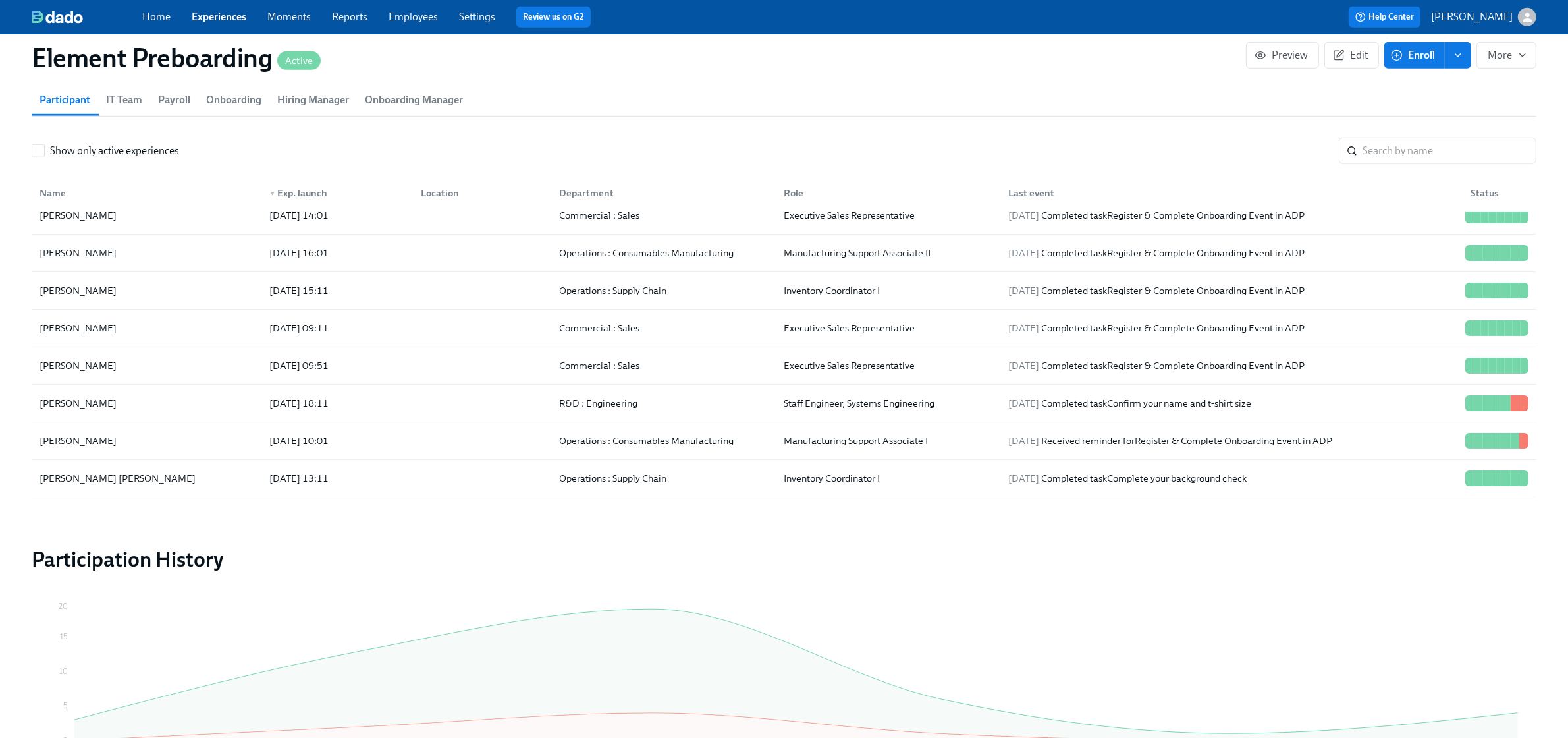
click at [212, 22] on link "Experiences" at bounding box center [219, 16] width 54 height 13
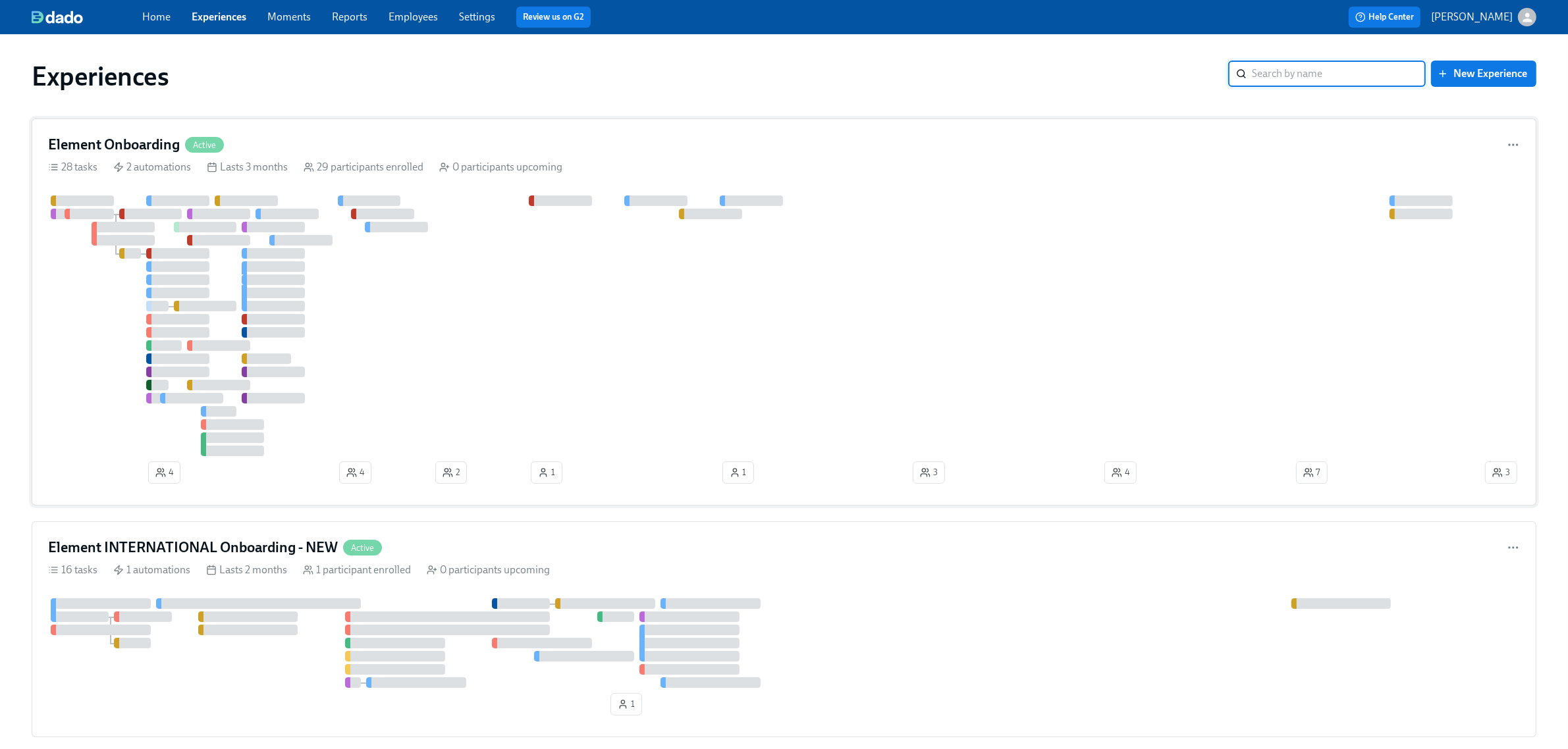
click at [439, 260] on div at bounding box center [765, 326] width 1435 height 260
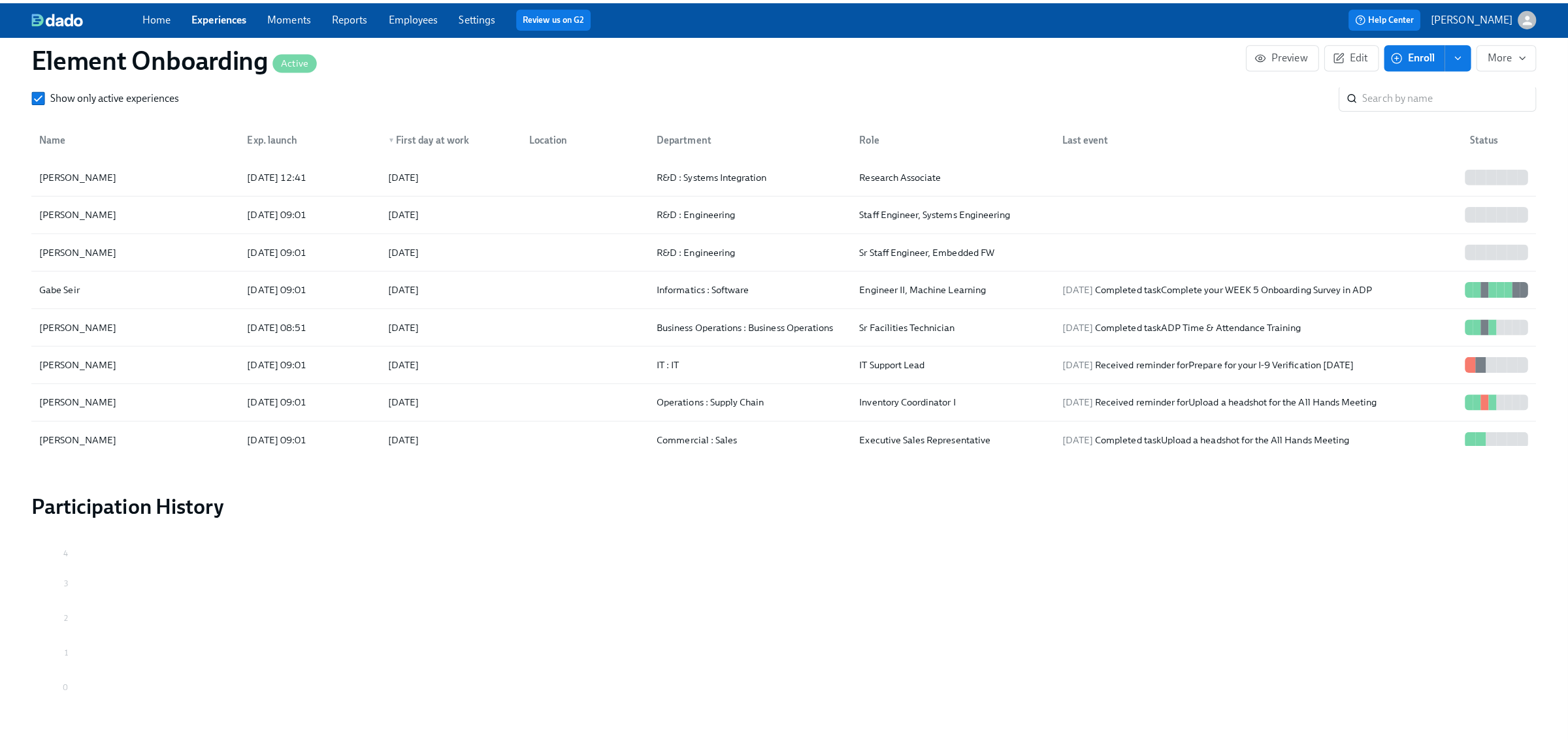
scroll to position [1551, 0]
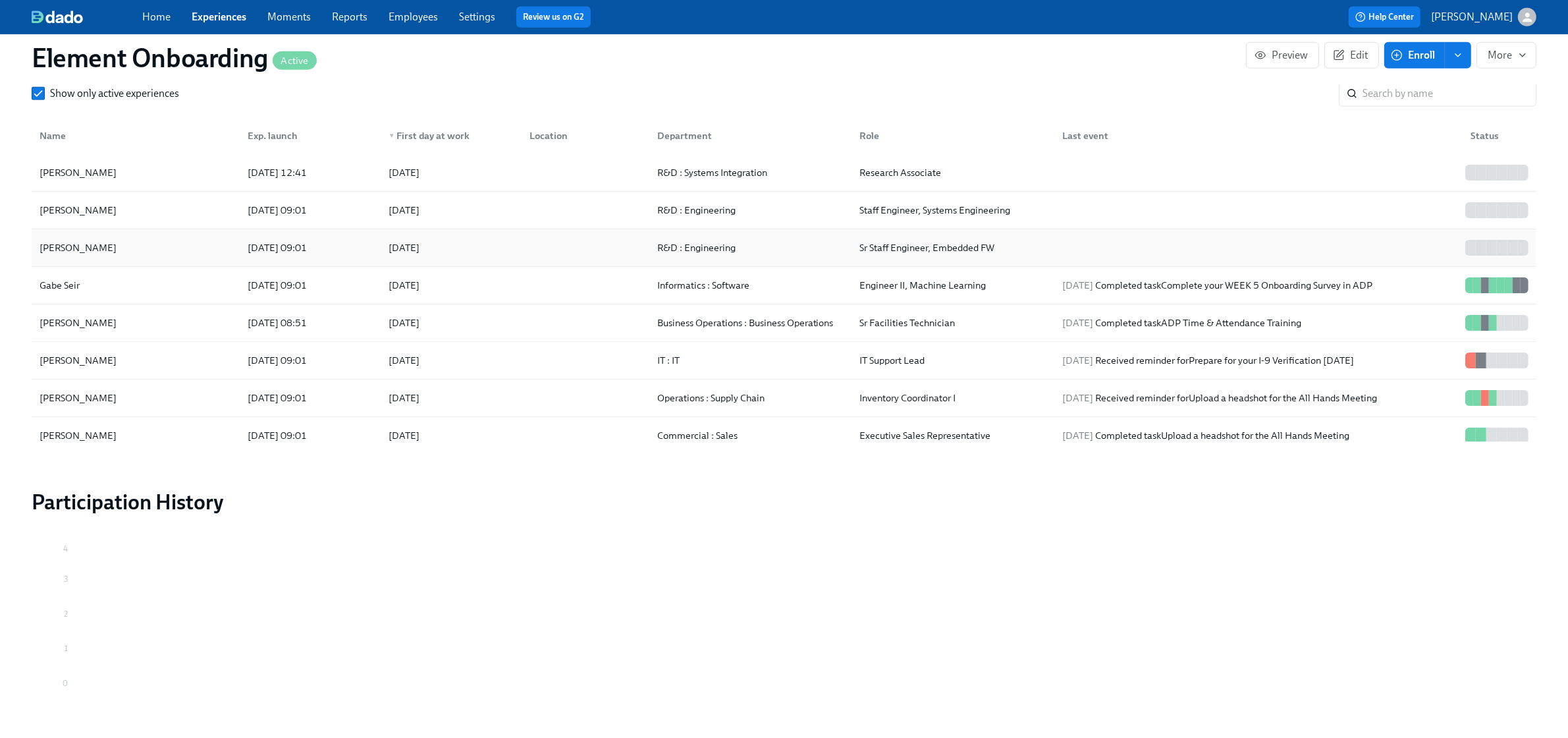
click at [181, 241] on div "[PERSON_NAME]" at bounding box center [136, 248] width 203 height 27
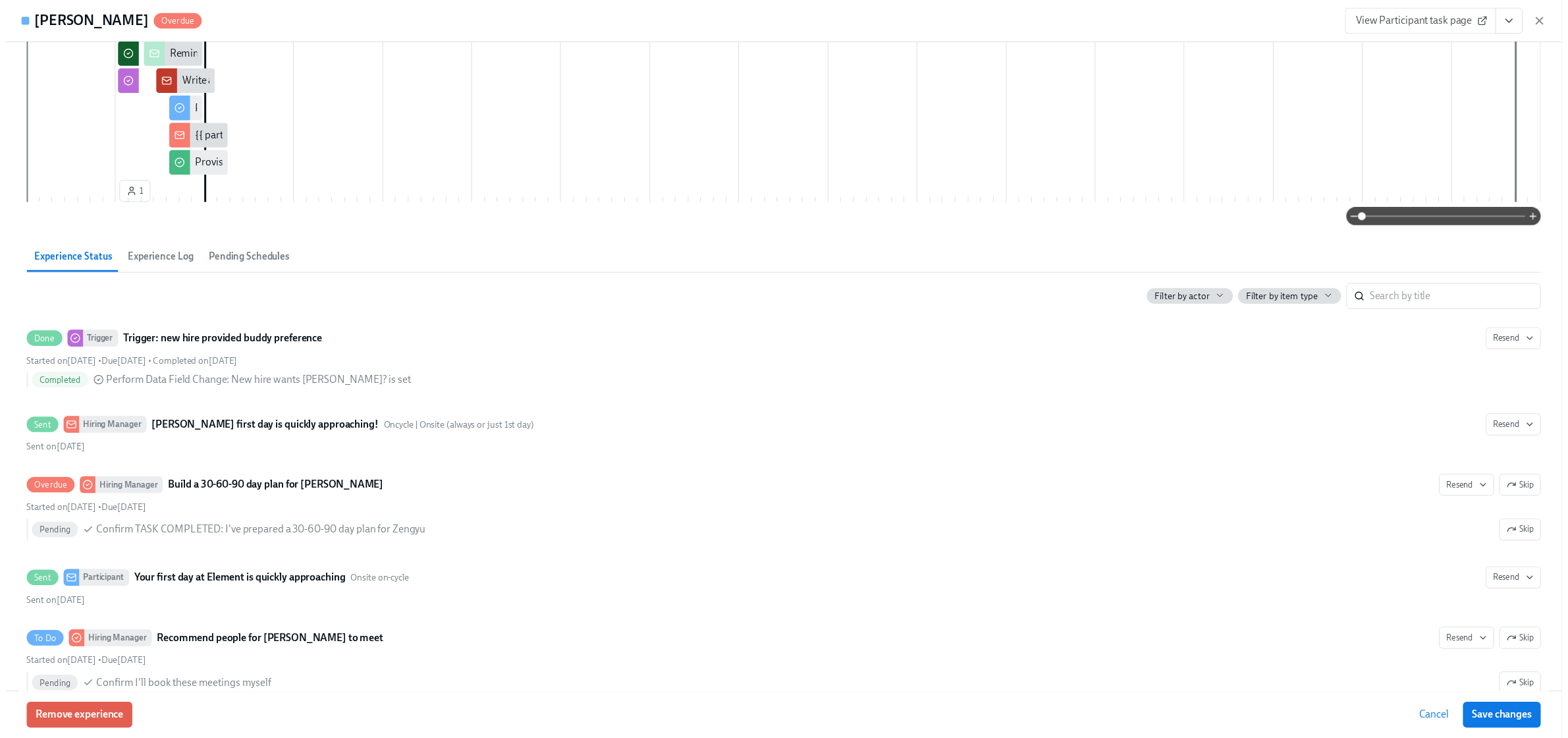
scroll to position [494, 0]
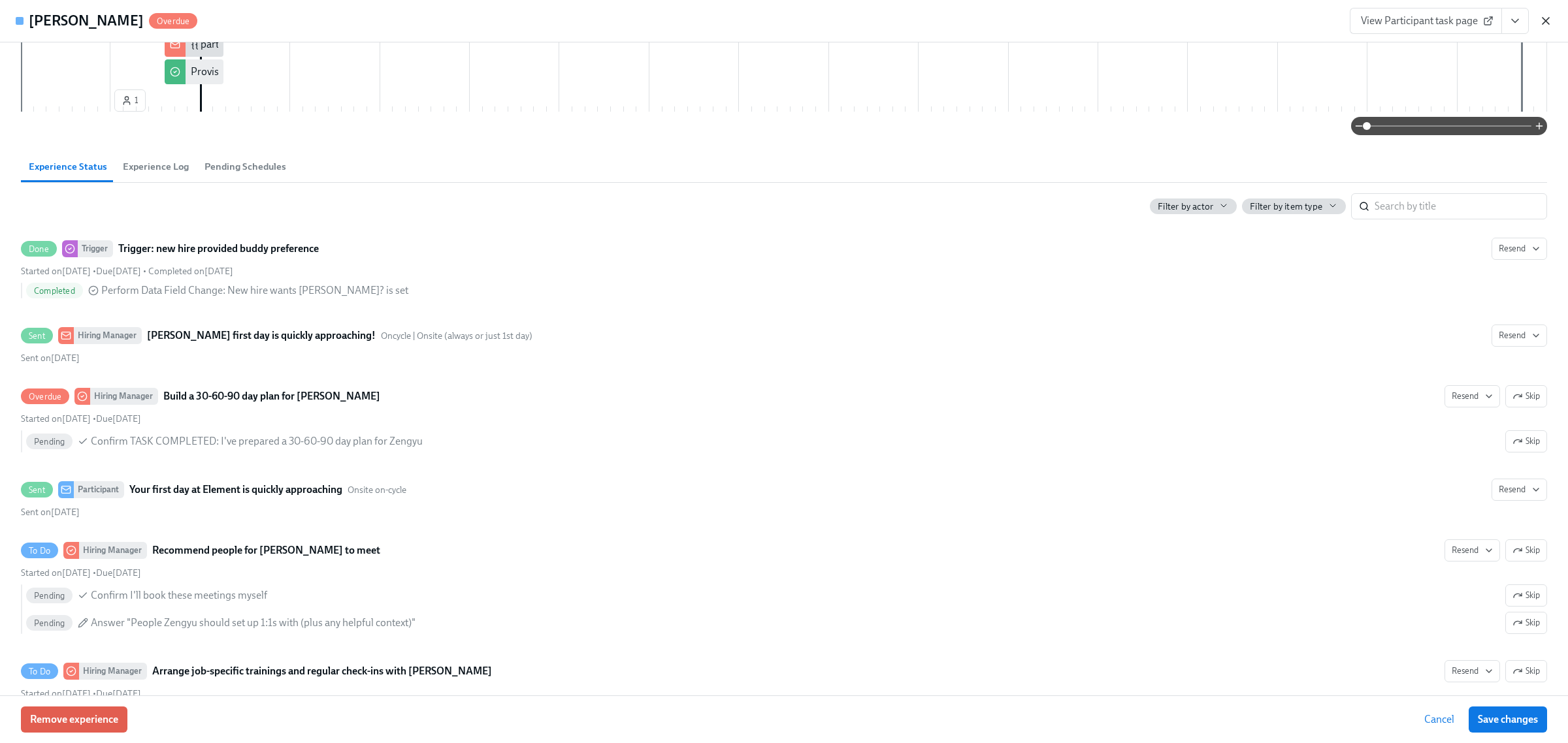
click at [1549, 27] on icon "button" at bounding box center [1546, 21] width 13 height 13
